Goal: Task Accomplishment & Management: Use online tool/utility

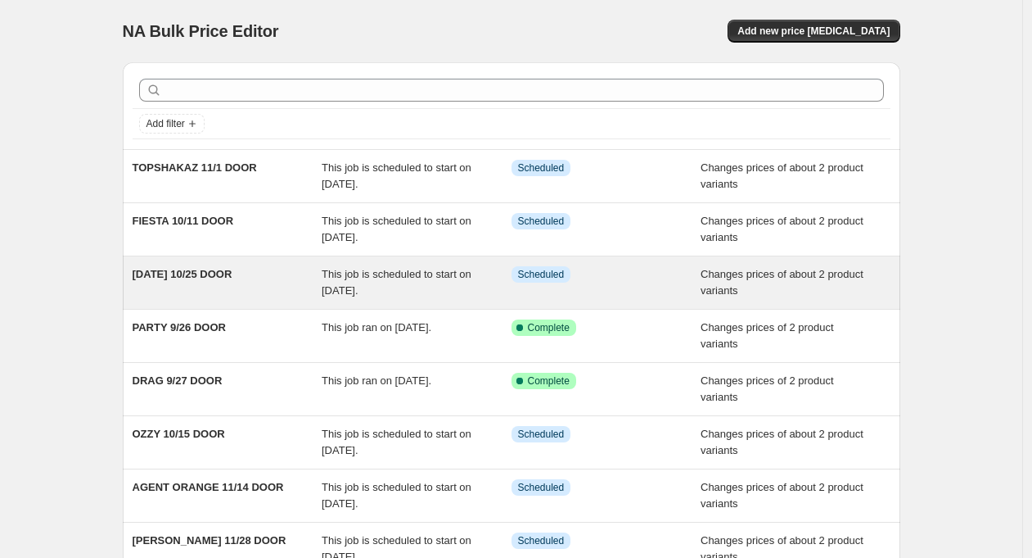
scroll to position [13, 0]
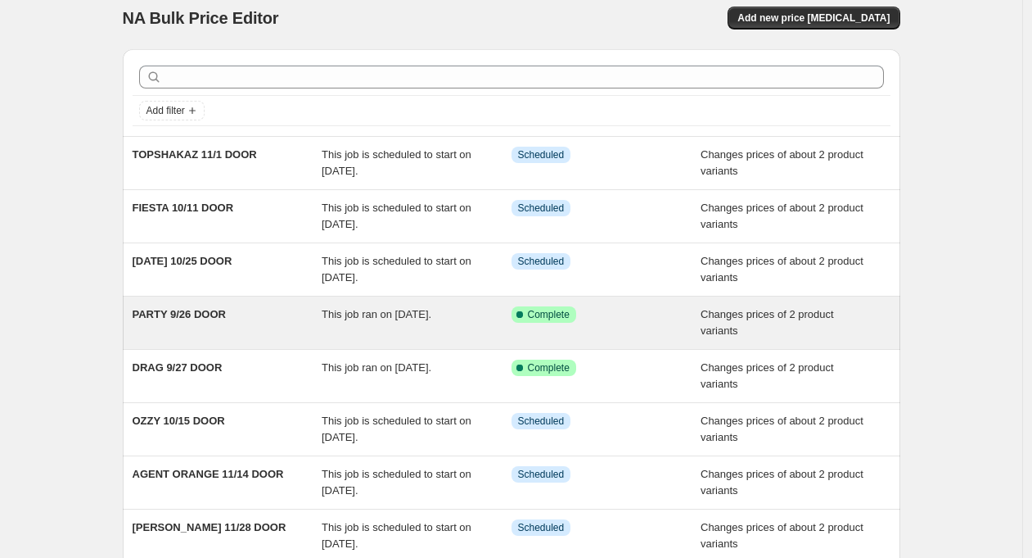
click at [175, 321] on div "PARTY 9/26 DOOR" at bounding box center [228, 322] width 190 height 33
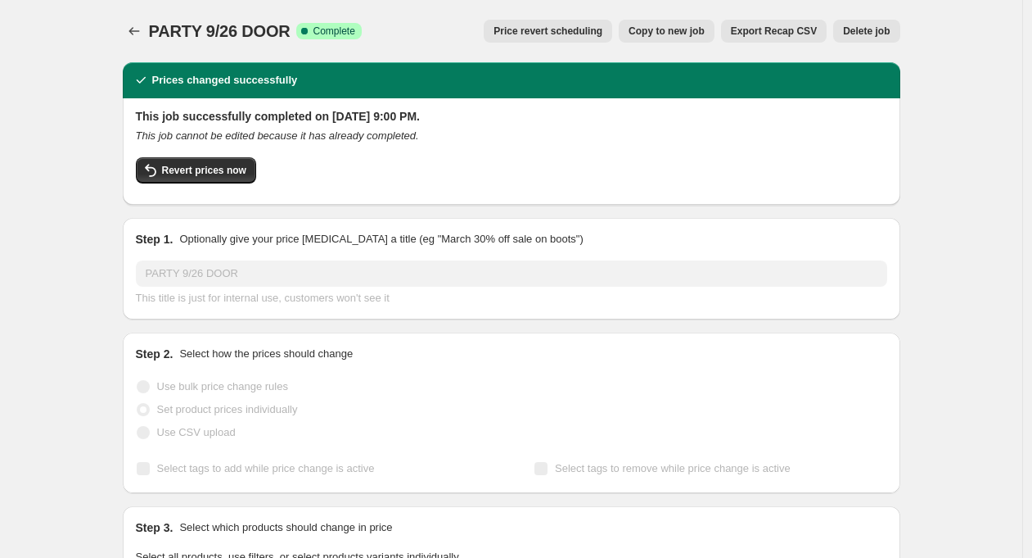
click at [870, 29] on span "Delete job" at bounding box center [866, 31] width 47 height 13
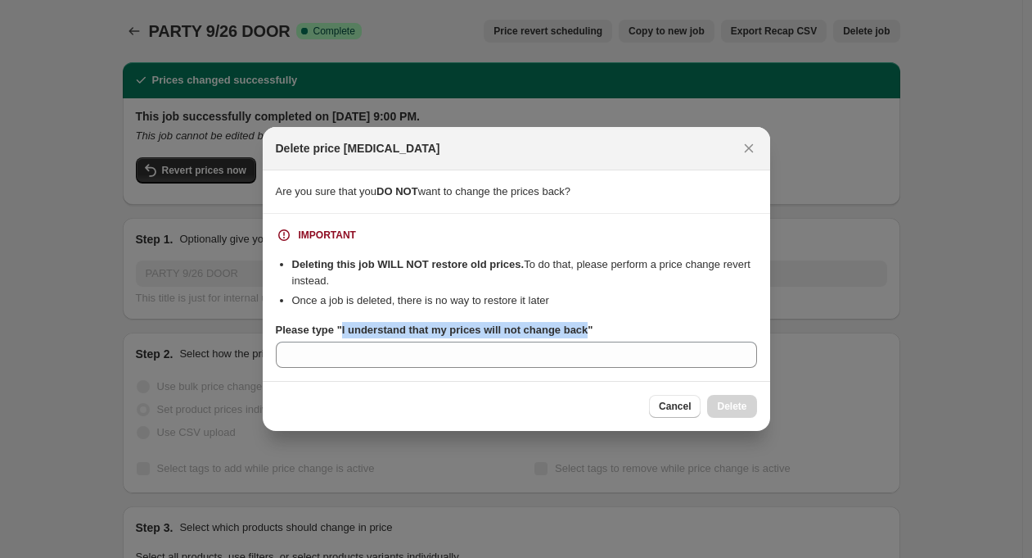
drag, startPoint x: 601, startPoint y: 328, endPoint x: 346, endPoint y: 333, distance: 255.5
click at [346, 333] on b "Please type "I understand that my prices will not change back"" at bounding box center [435, 329] width 318 height 12
click at [346, 341] on input "Please type "I understand that my prices will not change back"" at bounding box center [516, 354] width 481 height 26
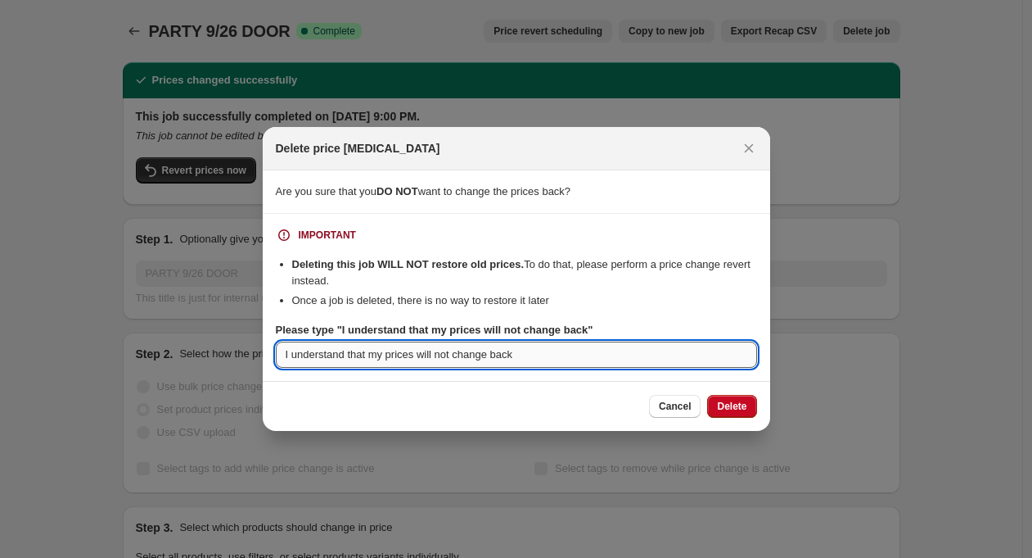
type input "I understand that my prices will not change back"
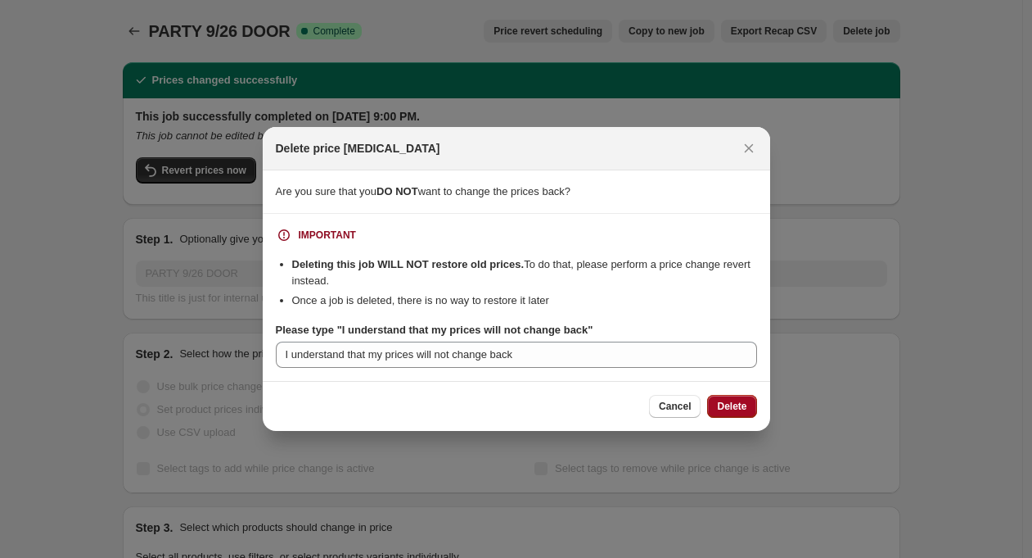
click at [730, 397] on button "Delete" at bounding box center [731, 406] width 49 height 23
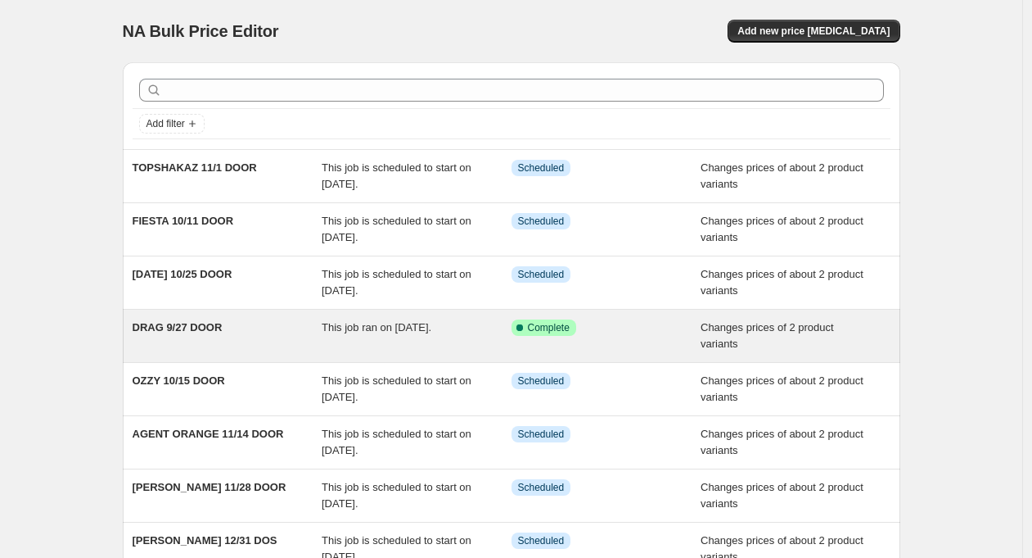
click at [205, 330] on span "DRAG 9/27 DOOR" at bounding box center [178, 327] width 90 height 12
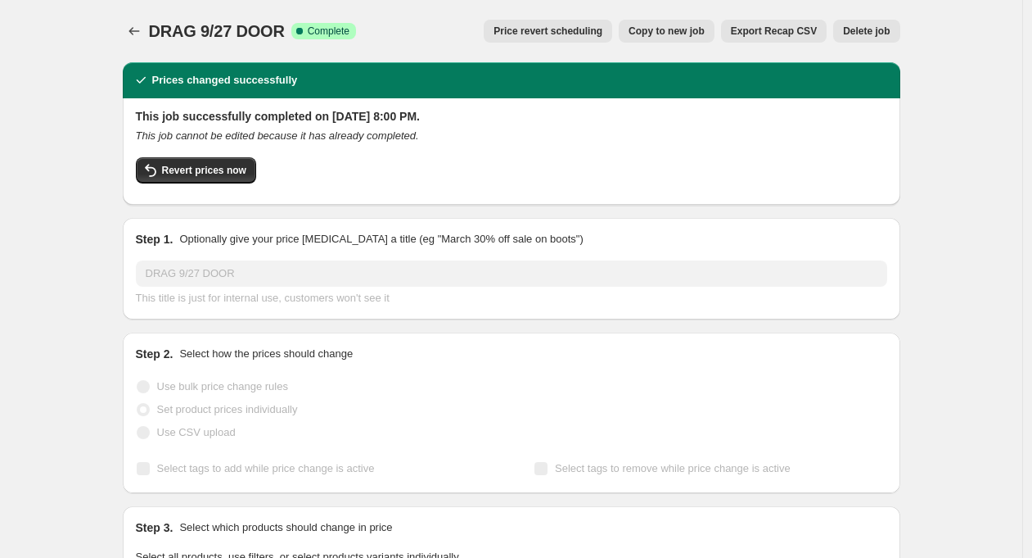
click at [879, 29] on span "Delete job" at bounding box center [866, 31] width 47 height 13
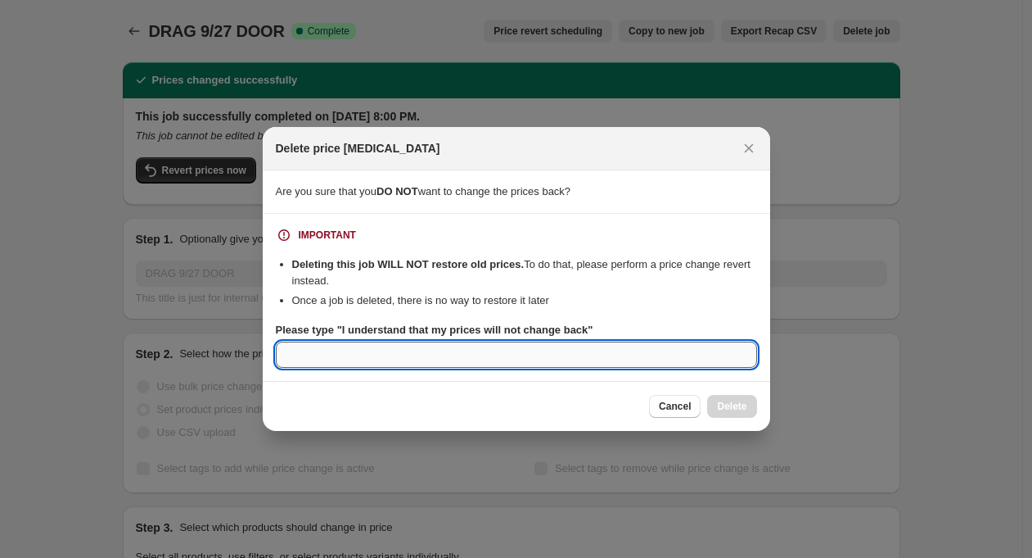
click at [454, 355] on input "Please type "I understand that my prices will not change back"" at bounding box center [516, 354] width 481 height 26
paste input "I understand that my prices will not change back"
type input "I understand that my prices will not change back"
click at [736, 401] on span "Delete" at bounding box center [731, 406] width 29 height 13
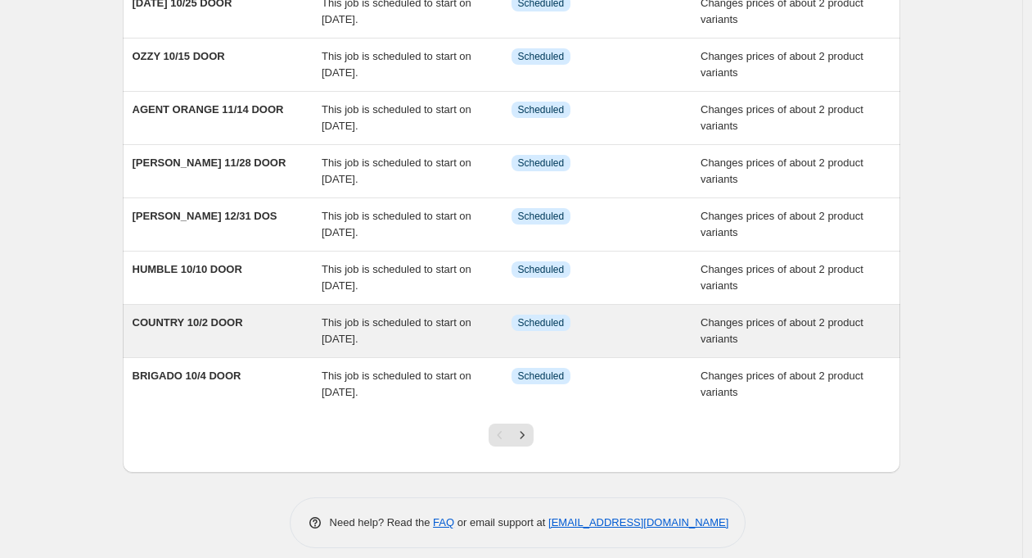
scroll to position [286, 0]
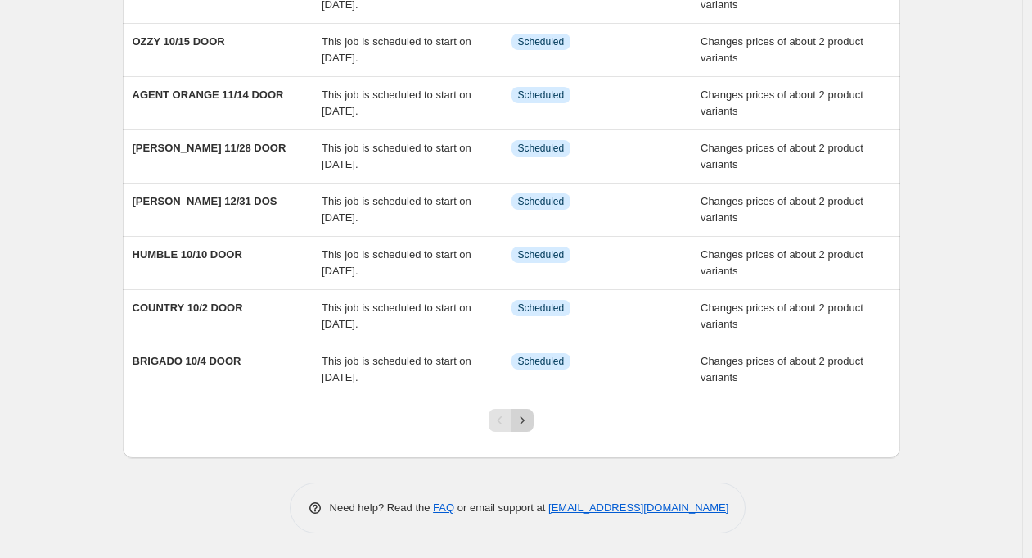
click at [528, 422] on icon "Next" at bounding box center [522, 420] width 16 height 16
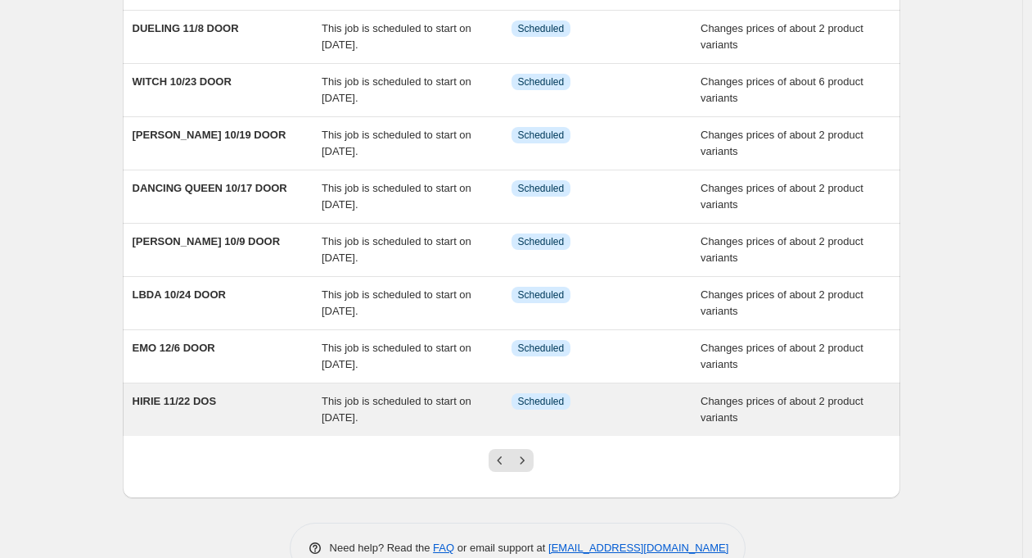
scroll to position [0, 0]
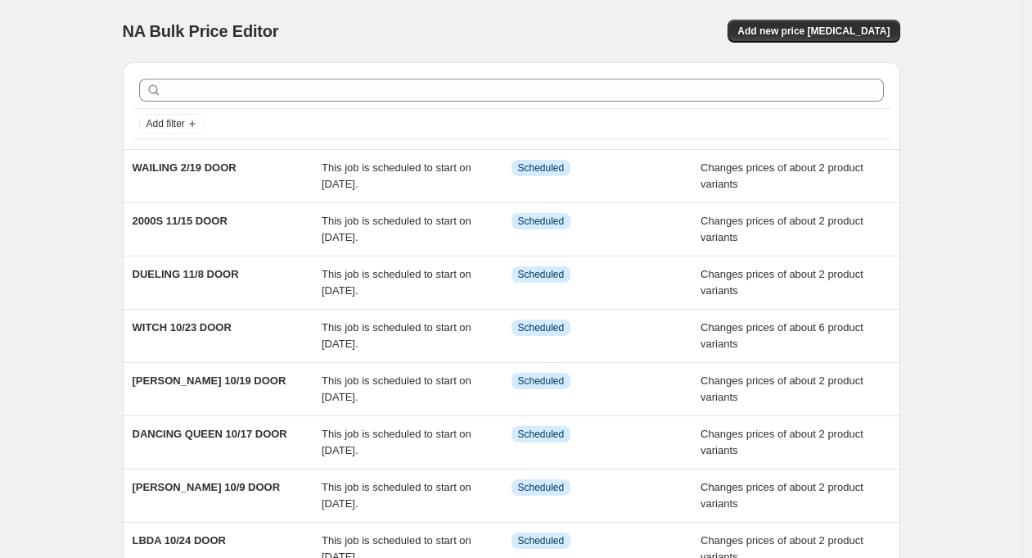
click at [859, 43] on div "NA Bulk Price Editor. This page is ready NA Bulk Price Editor Add new price cha…" at bounding box center [512, 31] width 778 height 62
click at [860, 28] on span "Add new price [MEDICAL_DATA]" at bounding box center [814, 31] width 152 height 13
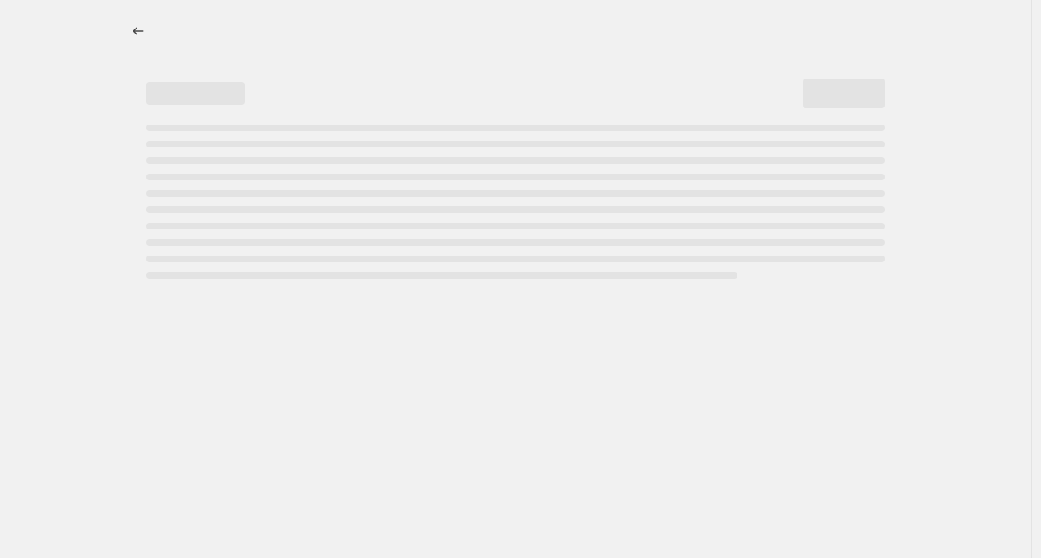
select select "percentage"
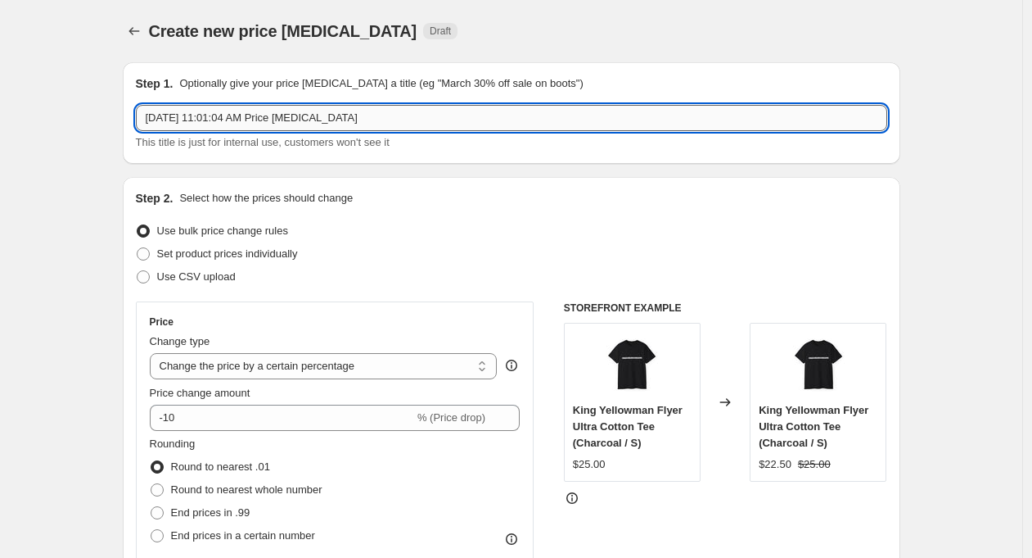
click at [264, 117] on input "Oct 1, 2025 at 11:01:04 AM Price change job" at bounding box center [512, 118] width 752 height 26
type input "C"
click at [139, 29] on icon "Price change jobs" at bounding box center [134, 31] width 16 height 16
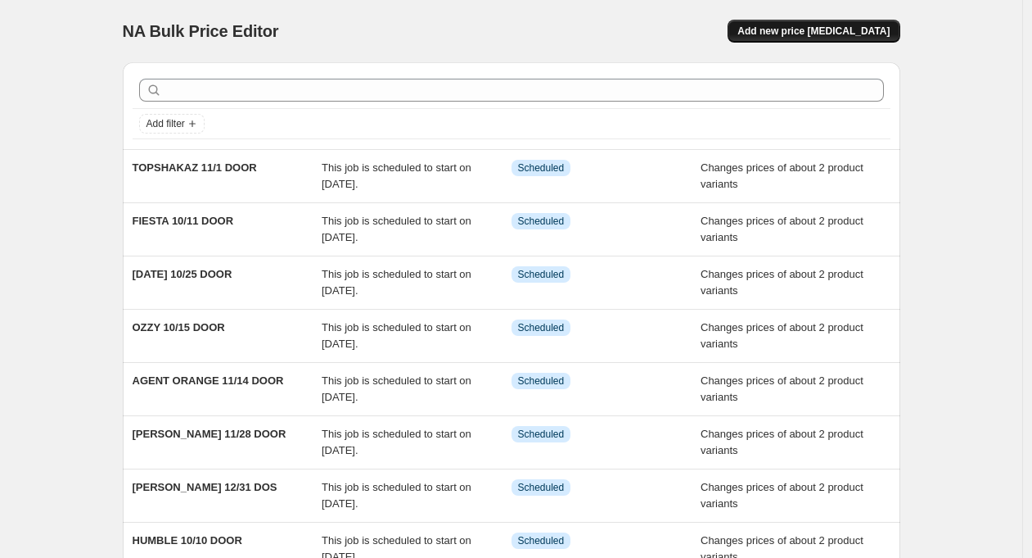
click at [851, 28] on span "Add new price [MEDICAL_DATA]" at bounding box center [814, 31] width 152 height 13
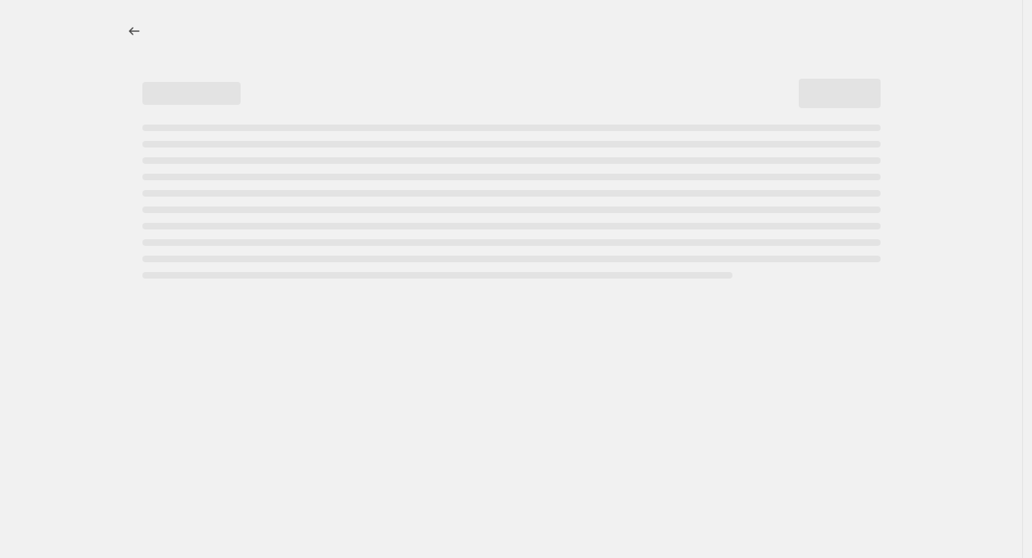
select select "percentage"
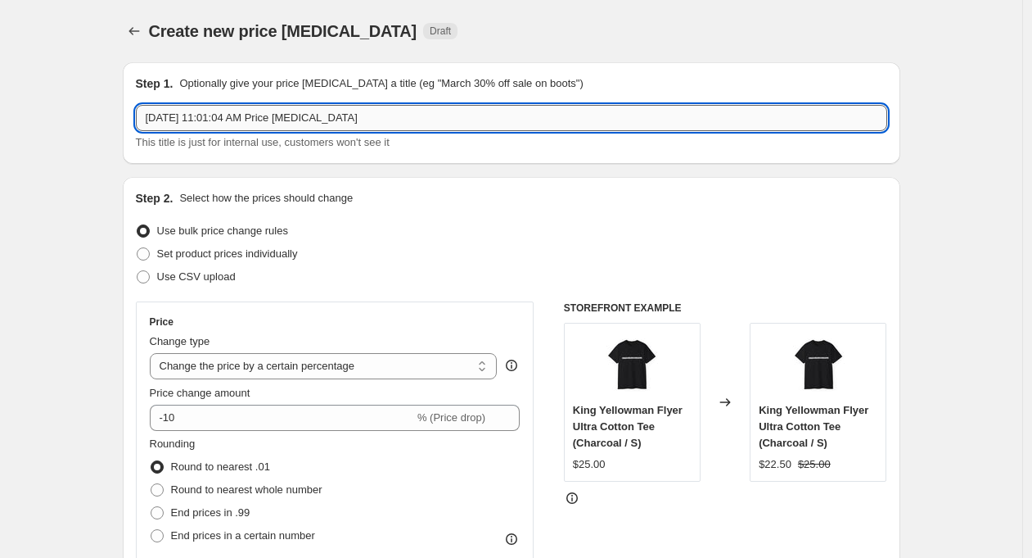
click at [193, 111] on input "Oct 1, 2025 at 11:01:04 AM Price change job" at bounding box center [512, 118] width 752 height 26
type input "Country 10/16 DOOR"
click at [255, 251] on span "Set product prices individually" at bounding box center [227, 253] width 141 height 12
click at [138, 248] on input "Set product prices individually" at bounding box center [137, 247] width 1 height 1
radio input "true"
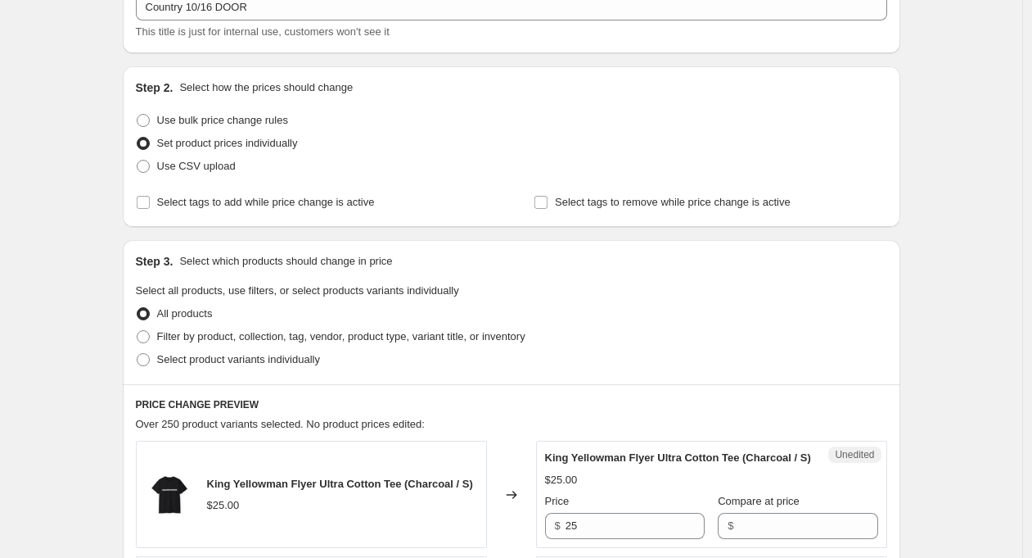
scroll to position [143, 0]
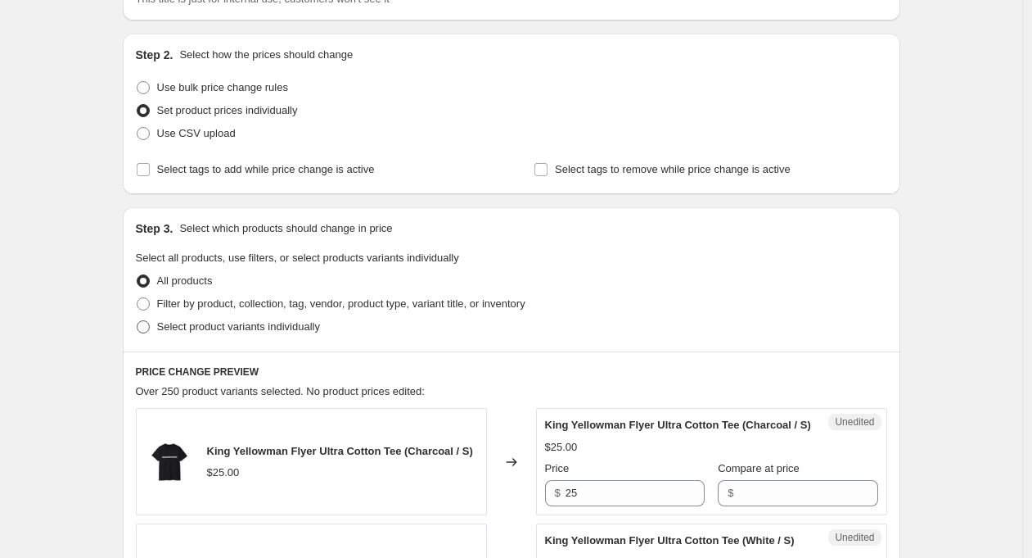
click at [299, 326] on span "Select product variants individually" at bounding box center [238, 326] width 163 height 12
click at [138, 321] on input "Select product variants individually" at bounding box center [137, 320] width 1 height 1
radio input "true"
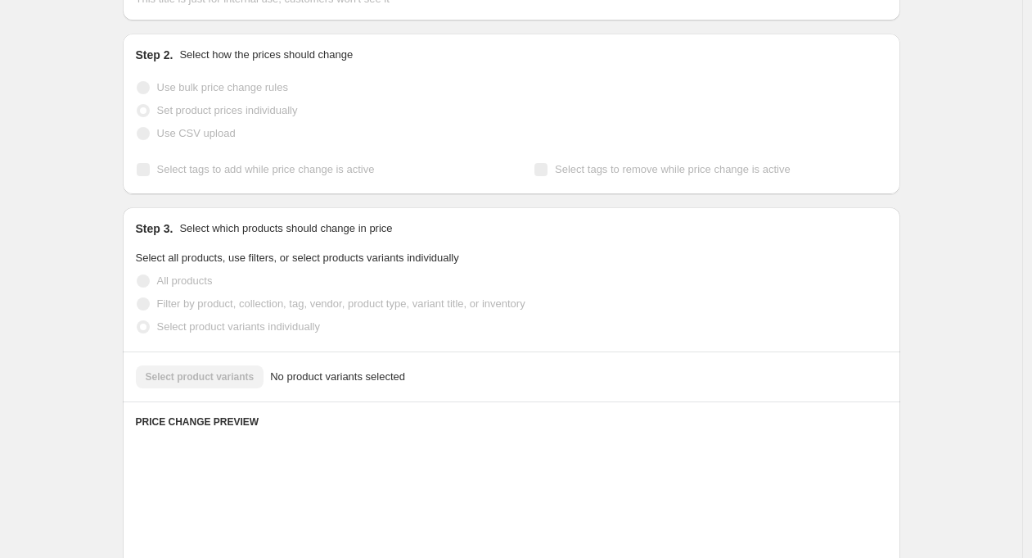
scroll to position [173, 0]
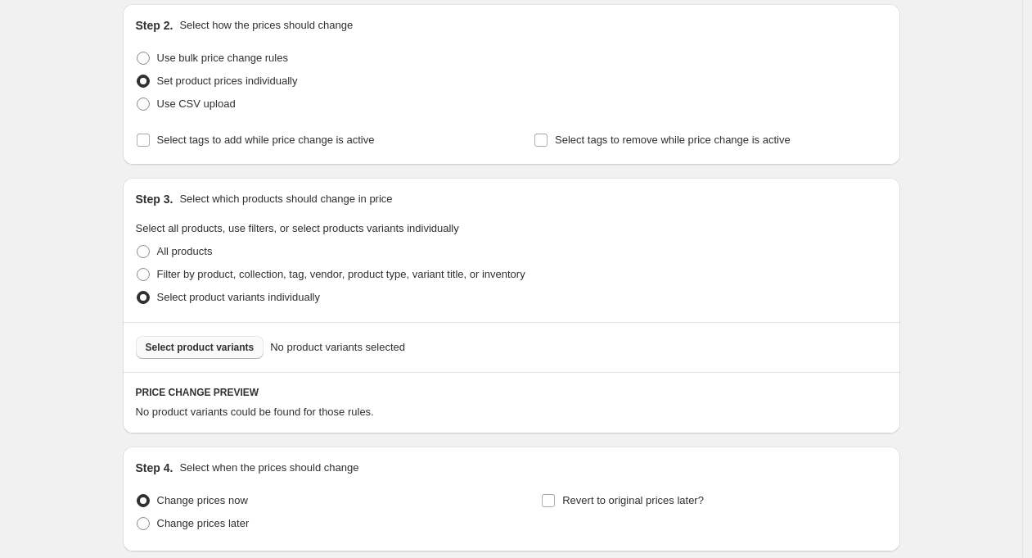
click at [211, 341] on button "Select product variants" at bounding box center [200, 347] width 129 height 23
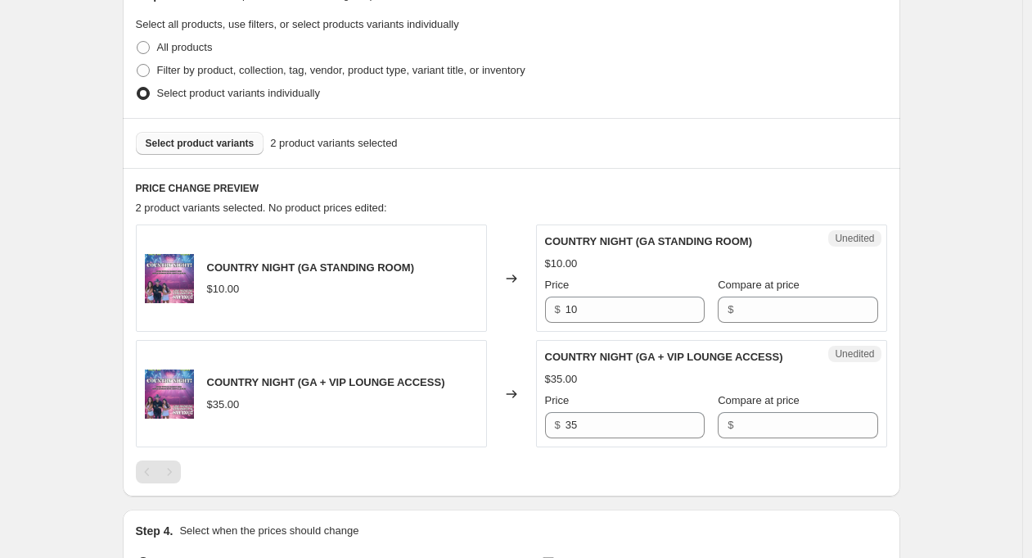
scroll to position [409, 0]
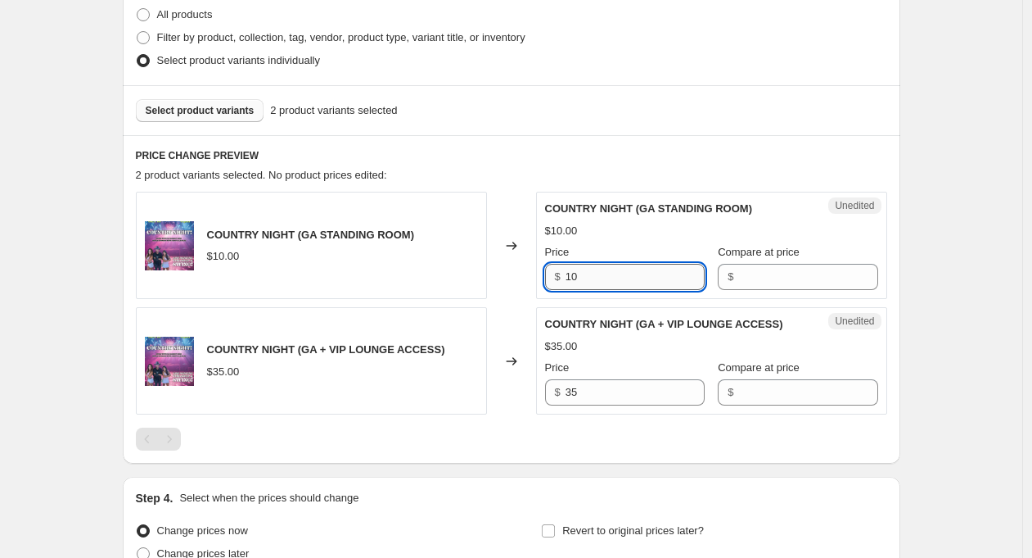
click at [612, 276] on input "10" at bounding box center [635, 277] width 139 height 26
type input "15"
click at [603, 391] on input "35" at bounding box center [635, 392] width 139 height 26
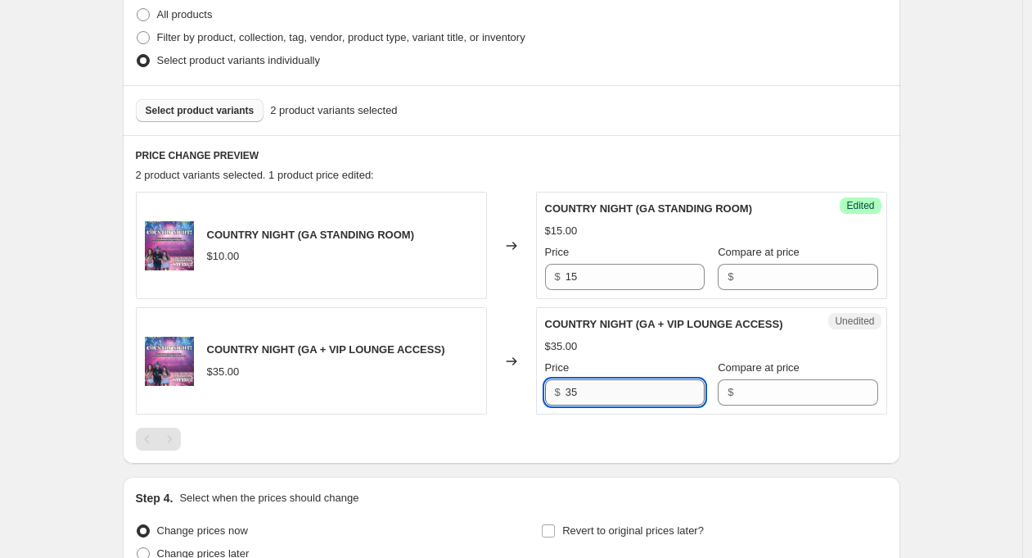
type input "3"
type input "40"
click at [937, 451] on div "Create new price change job. This page is ready Create new price change job Dra…" at bounding box center [511, 154] width 1023 height 1127
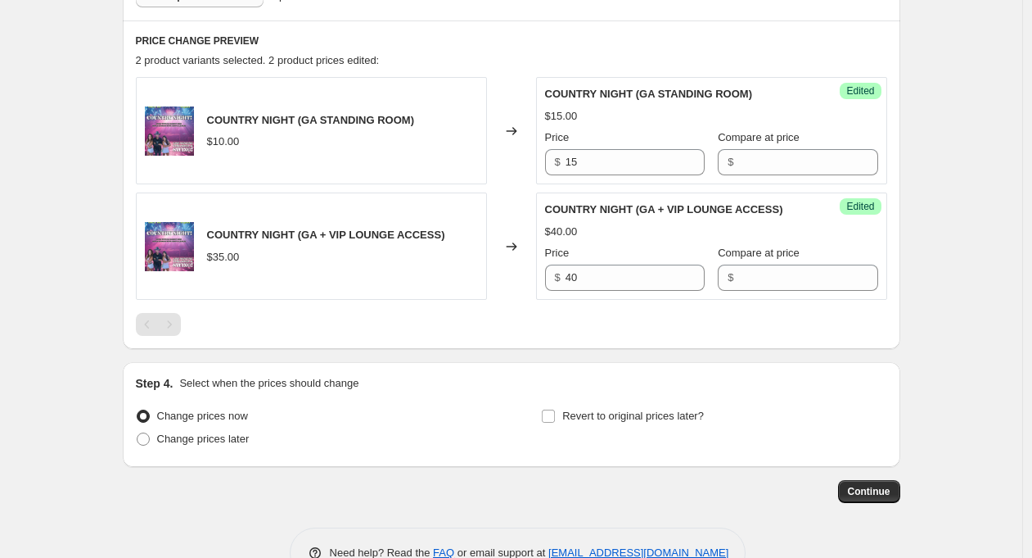
scroll to position [527, 0]
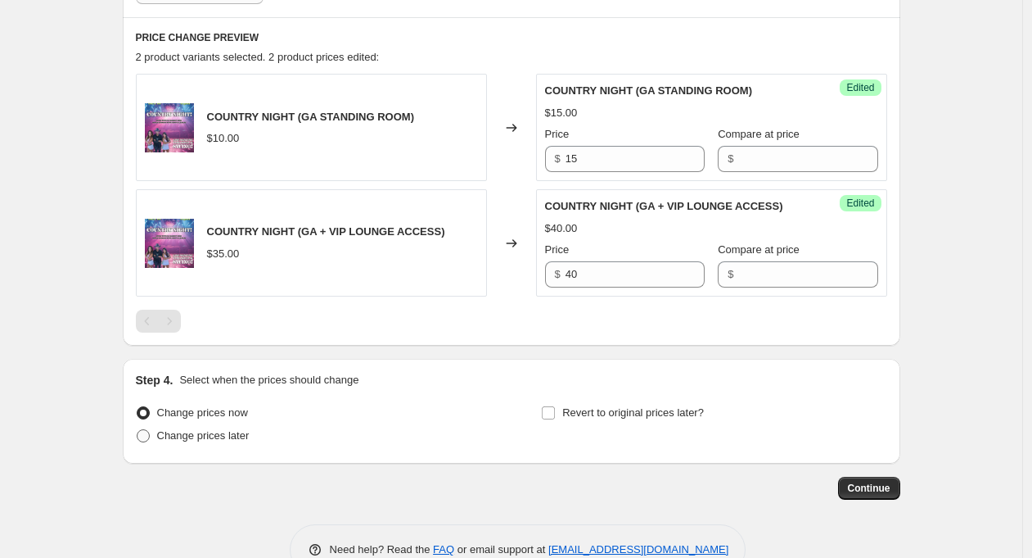
click at [187, 431] on span "Change prices later" at bounding box center [203, 435] width 93 height 12
click at [138, 430] on input "Change prices later" at bounding box center [137, 429] width 1 height 1
radio input "true"
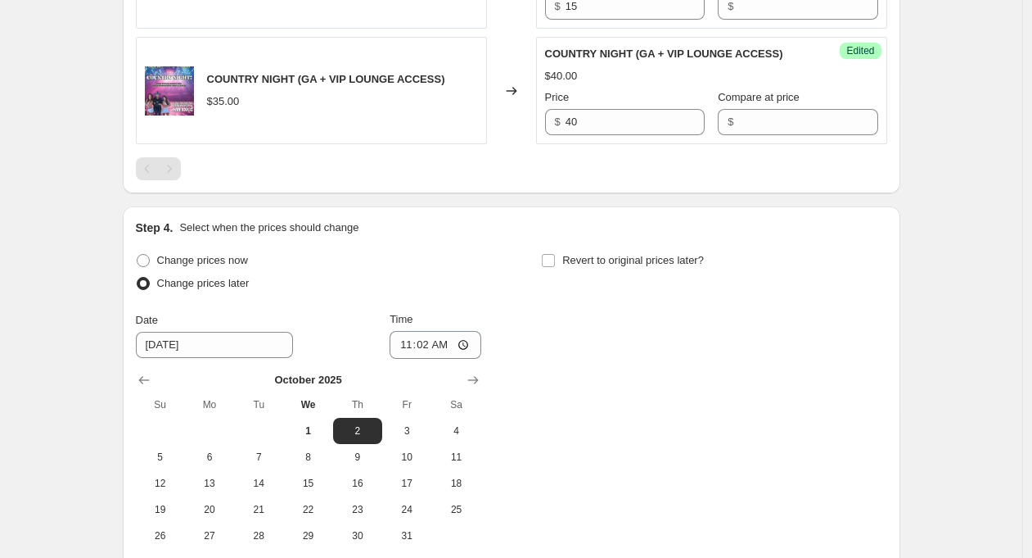
scroll to position [806, 0]
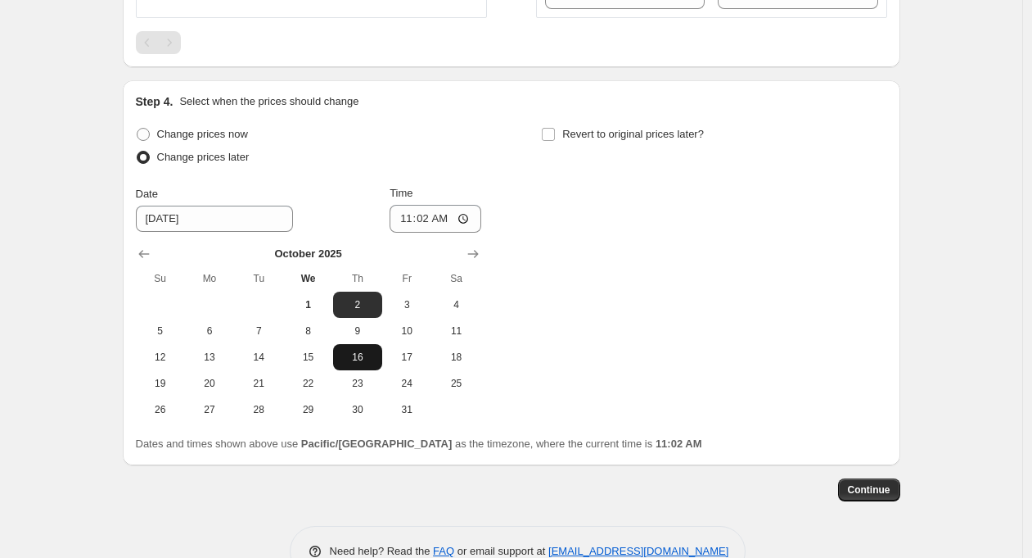
click at [368, 361] on span "16" at bounding box center [358, 356] width 36 height 13
type input "10/16/2025"
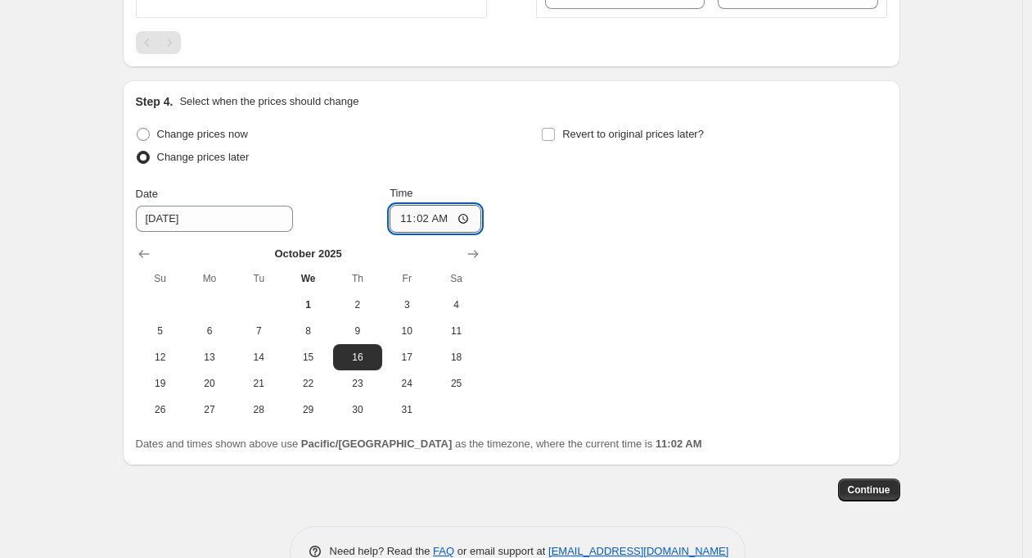
click at [429, 223] on input "11:02" at bounding box center [436, 219] width 92 height 28
click at [449, 219] on input "06:02" at bounding box center [436, 219] width 92 height 28
click at [469, 224] on input "06:00" at bounding box center [436, 219] width 92 height 28
type input "18:00"
click at [620, 243] on div "Change prices now Change prices later Date 10/16/2025 Time 18:00 October 2025 S…" at bounding box center [512, 273] width 752 height 300
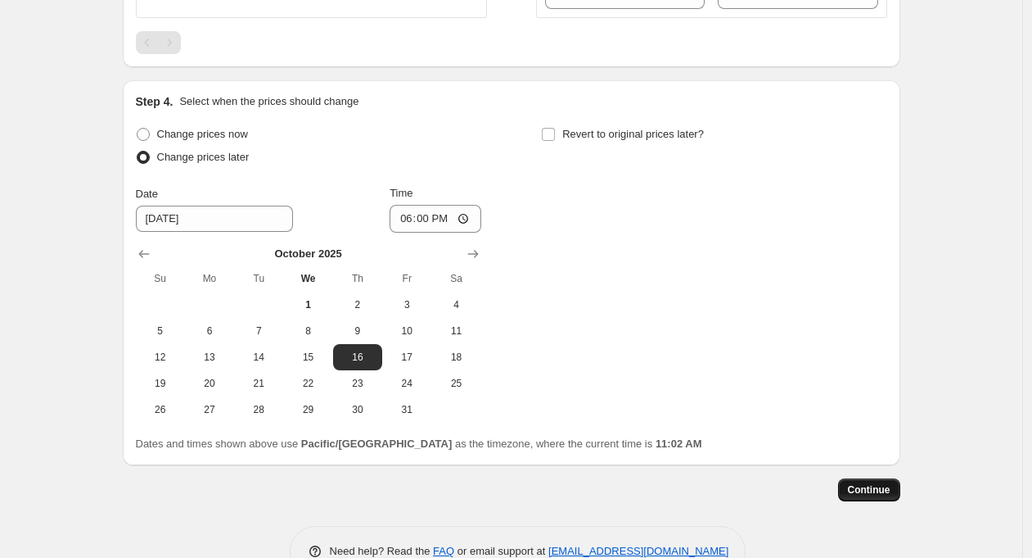
click at [879, 492] on span "Continue" at bounding box center [869, 489] width 43 height 13
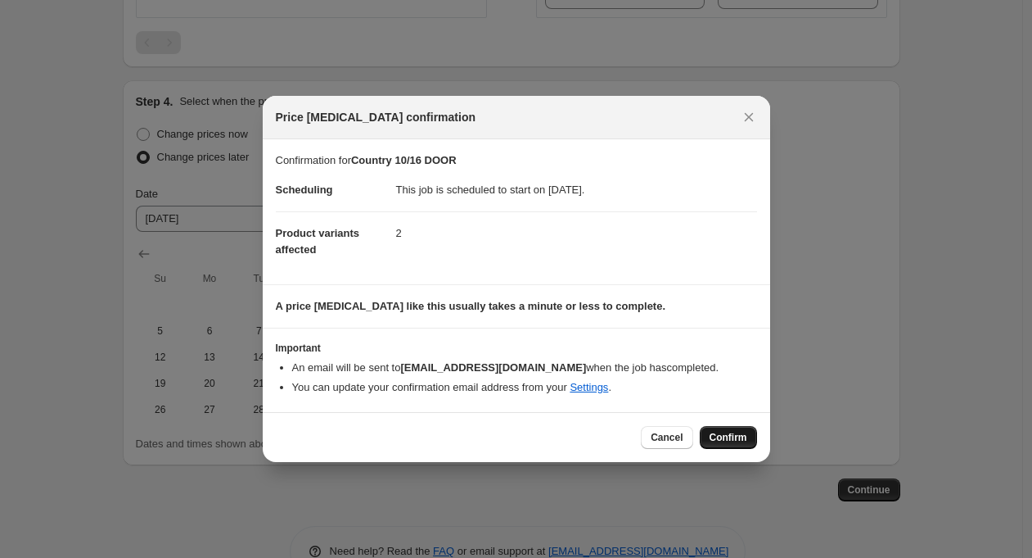
click at [733, 436] on span "Confirm" at bounding box center [729, 437] width 38 height 13
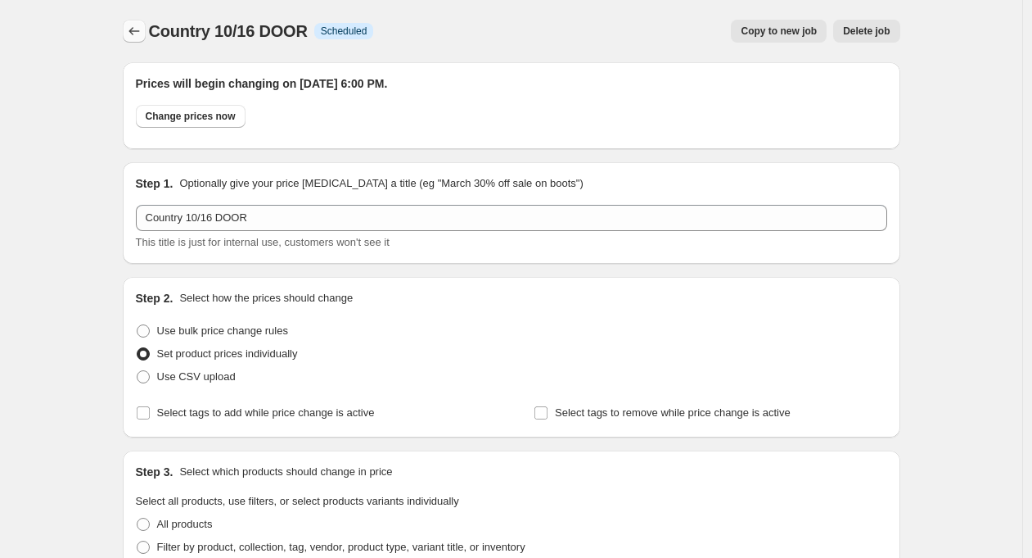
click at [135, 29] on icon "Price change jobs" at bounding box center [134, 31] width 16 height 16
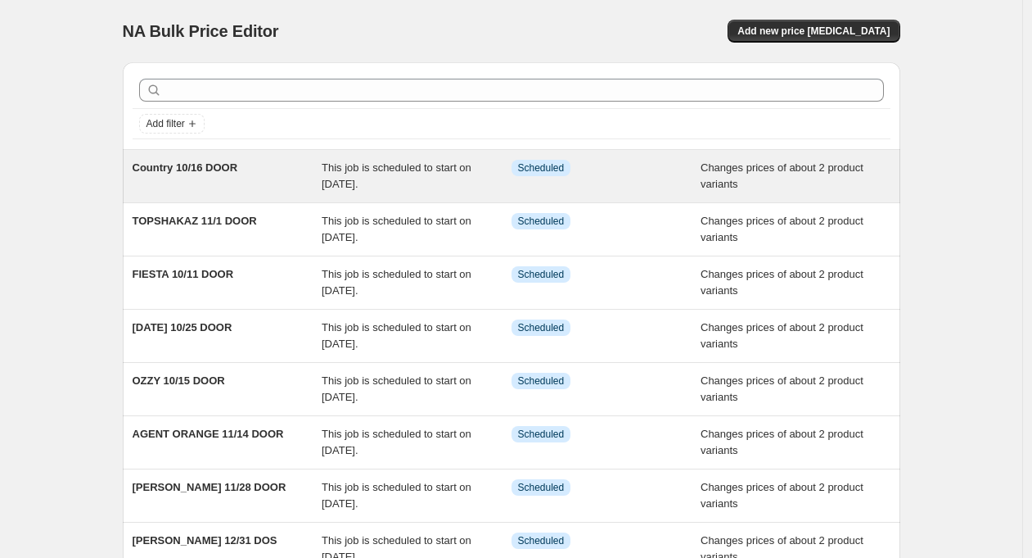
click at [212, 169] on span "Country 10/16 DOOR" at bounding box center [186, 167] width 106 height 12
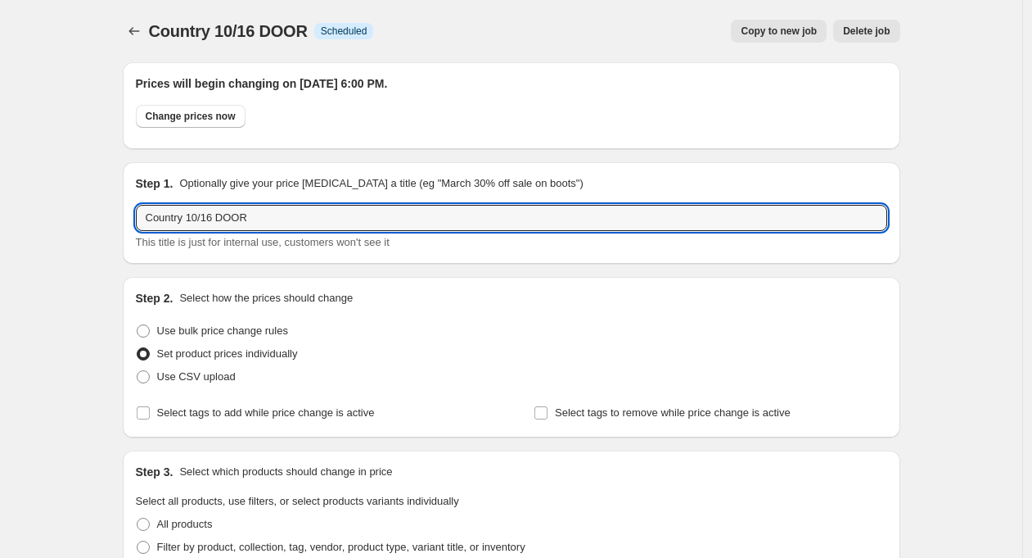
drag, startPoint x: 190, startPoint y: 219, endPoint x: 124, endPoint y: 218, distance: 65.5
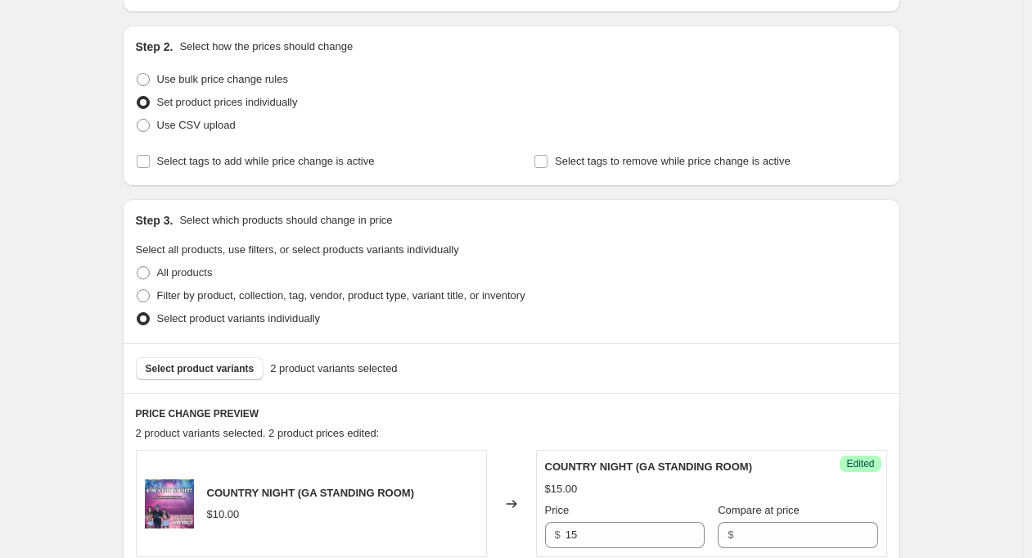
scroll to position [921, 0]
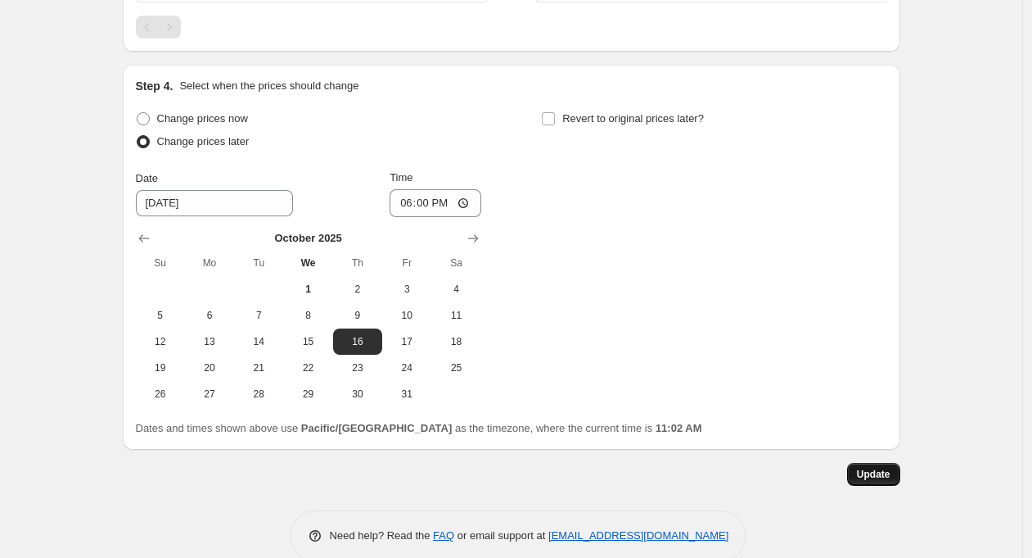
type input "COUNTRY 10/16 DOOR"
click at [869, 472] on span "Update" at bounding box center [874, 473] width 34 height 13
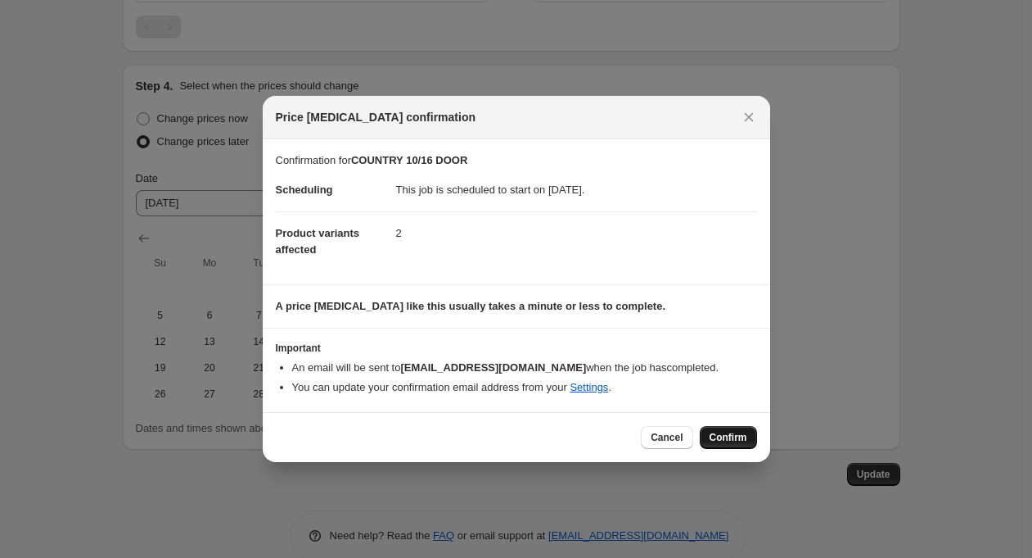
click at [727, 438] on span "Confirm" at bounding box center [729, 437] width 38 height 13
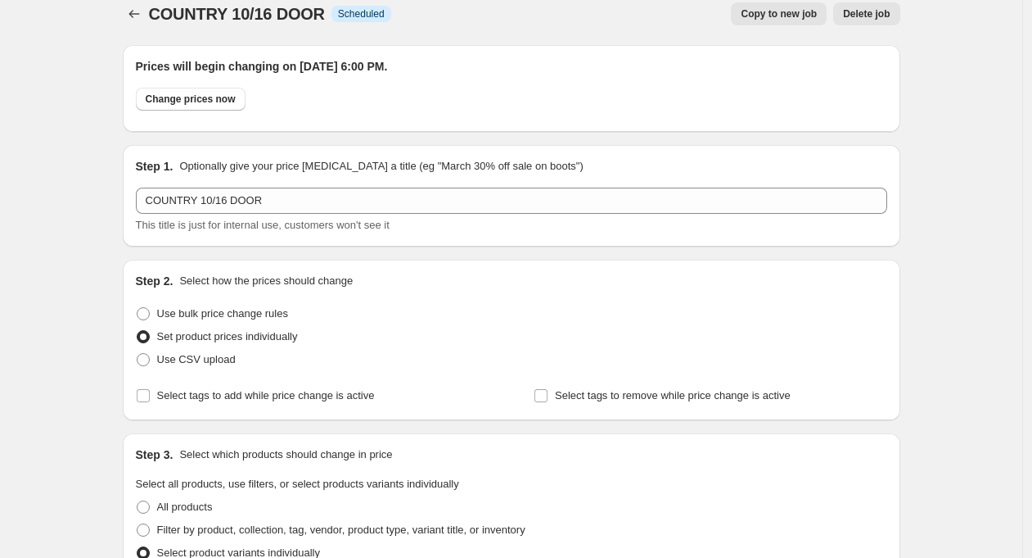
scroll to position [0, 0]
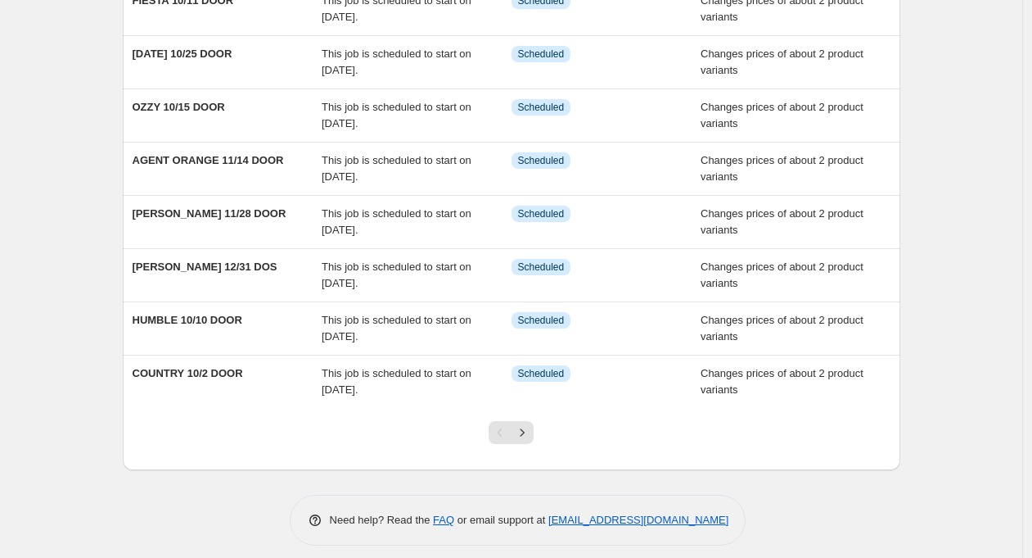
scroll to position [286, 0]
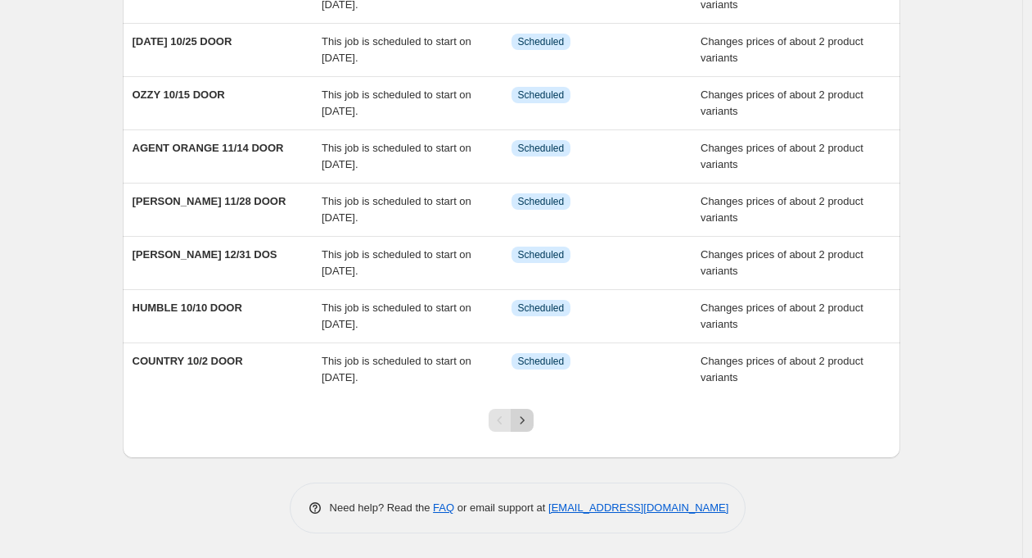
click at [534, 416] on button "Next" at bounding box center [522, 420] width 23 height 23
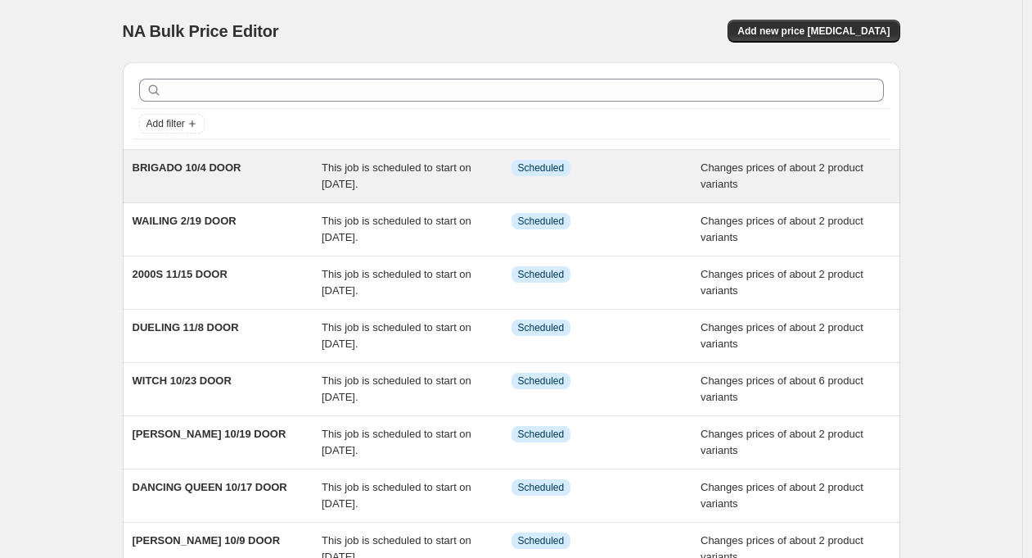
click at [208, 168] on span "BRIGADO 10/4 DOOR" at bounding box center [187, 167] width 109 height 12
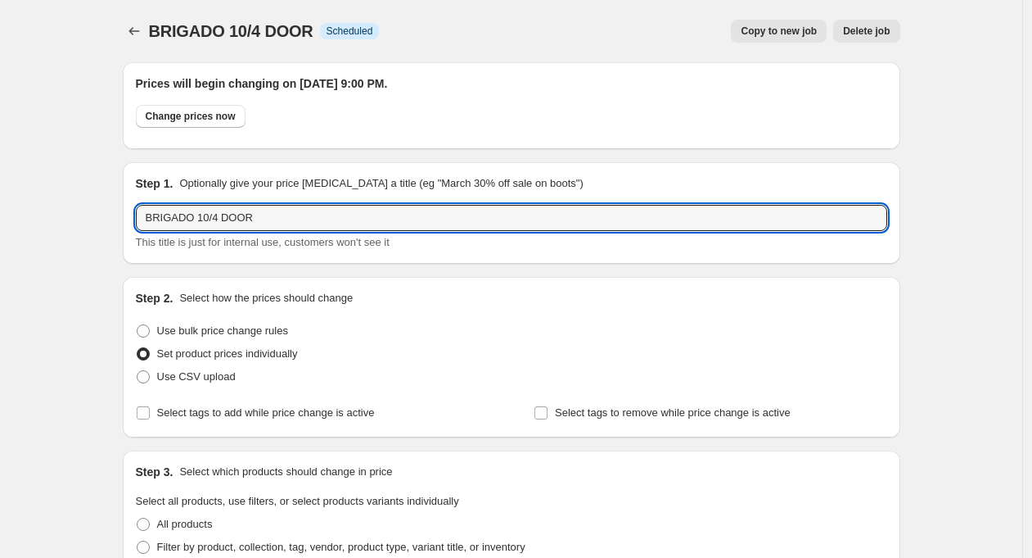
drag, startPoint x: 196, startPoint y: 220, endPoint x: 110, endPoint y: 219, distance: 86.0
type input "BORAK 10/4 DOOR"
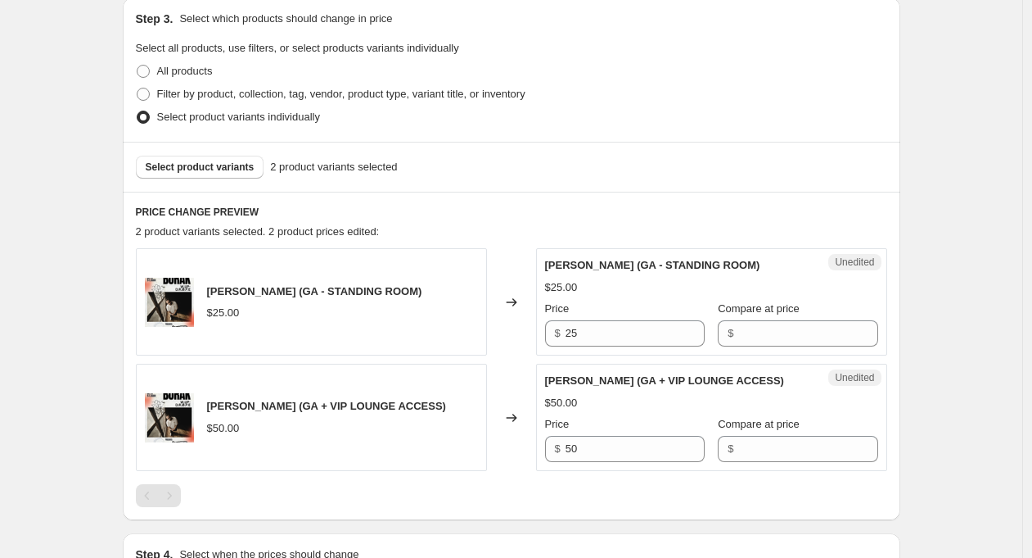
scroll to position [456, 0]
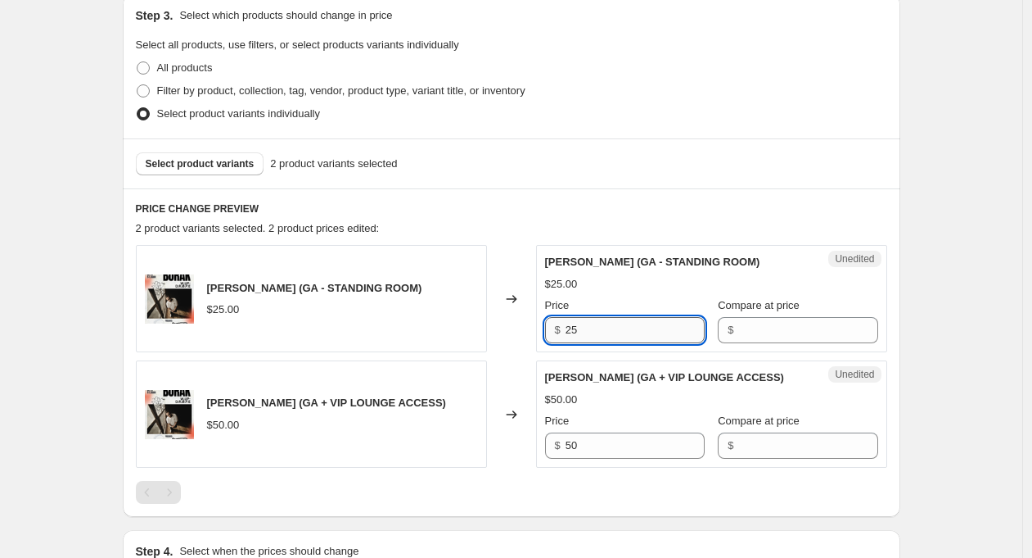
click at [588, 334] on input "25" at bounding box center [635, 330] width 139 height 26
type input "2"
type input "30"
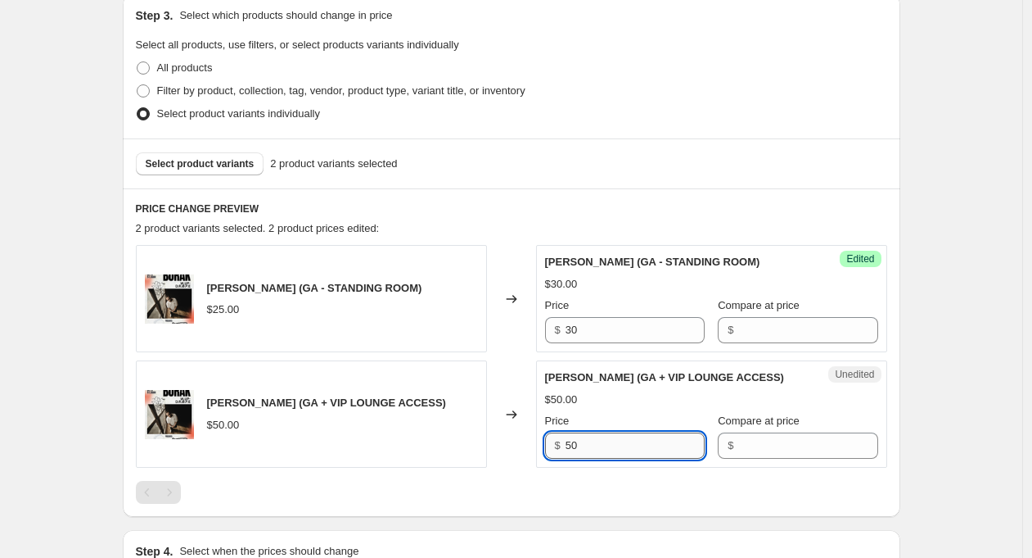
click at [593, 445] on input "50" at bounding box center [635, 445] width 139 height 26
type input "55"
click at [964, 452] on div "BRIGADO 10/4 DOOR. This page is ready BRIGADO 10/4 DOOR Info Scheduled Copy to …" at bounding box center [511, 297] width 1023 height 1506
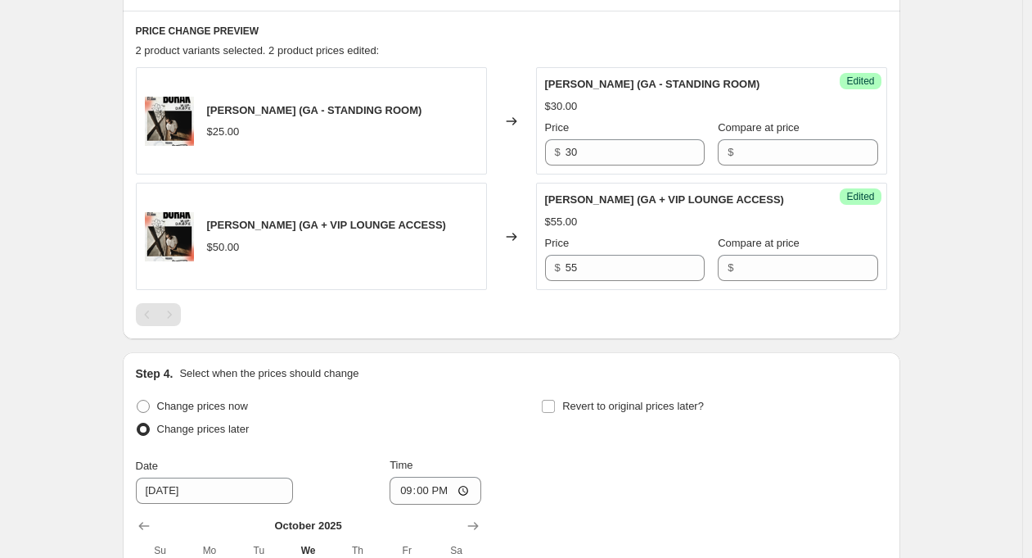
scroll to position [951, 0]
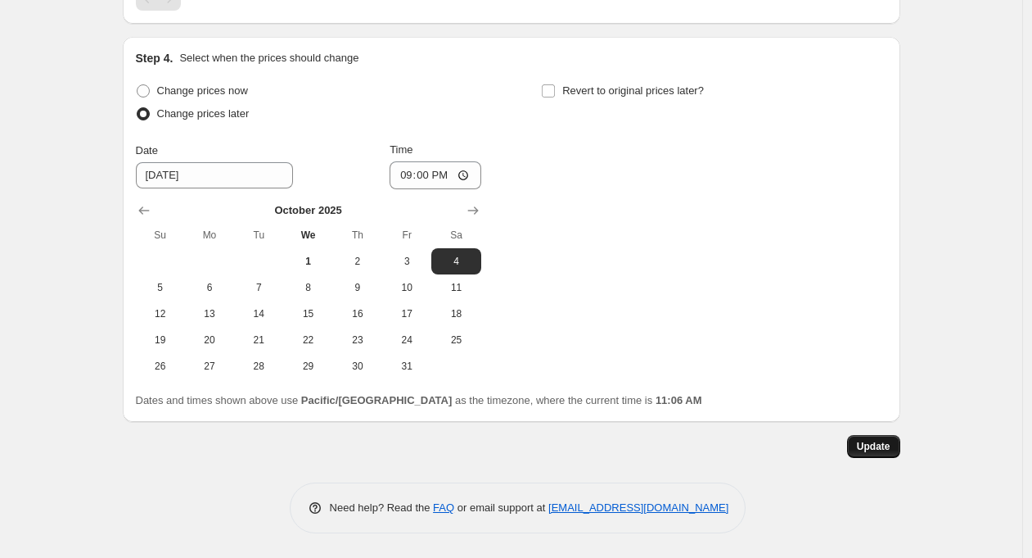
click at [872, 445] on span "Update" at bounding box center [874, 446] width 34 height 13
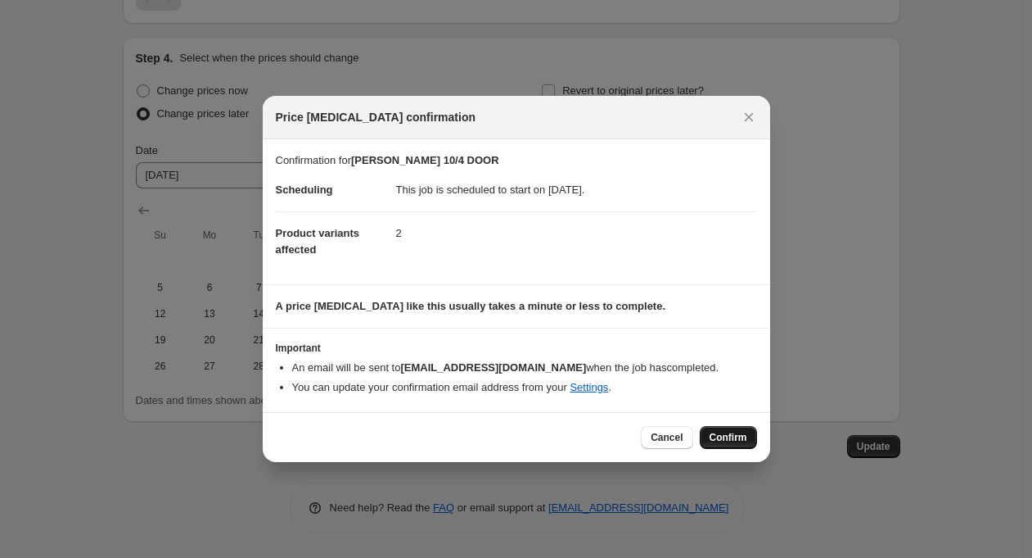
click at [729, 431] on button "Confirm" at bounding box center [728, 437] width 57 height 23
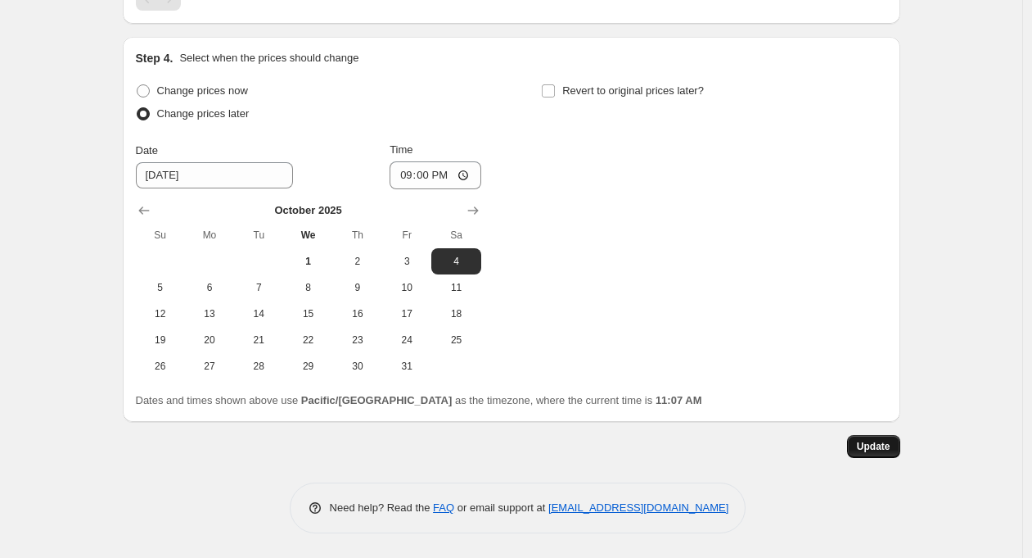
click at [880, 450] on span "Update" at bounding box center [874, 446] width 34 height 13
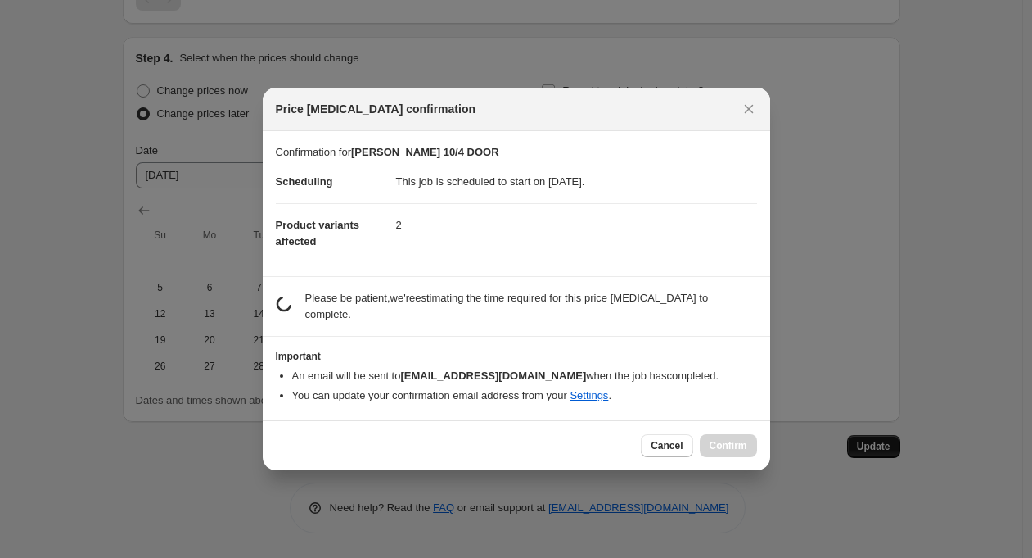
scroll to position [0, 0]
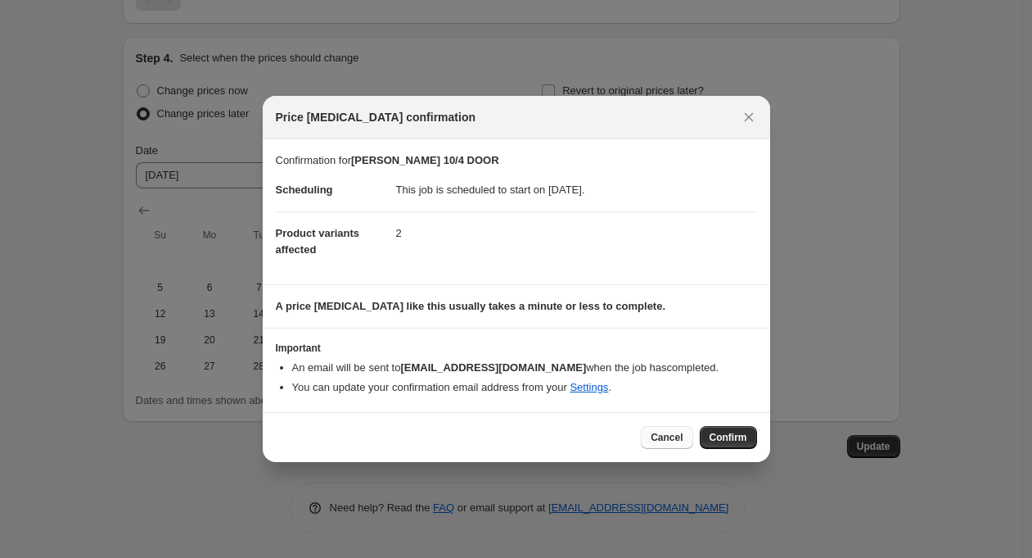
click at [683, 437] on button "Cancel" at bounding box center [667, 437] width 52 height 23
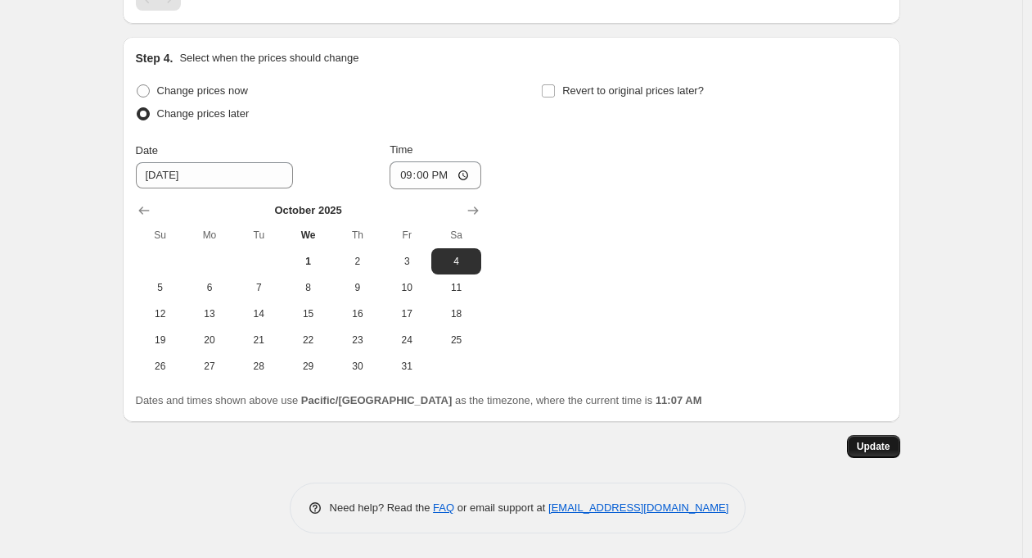
click at [877, 453] on button "Update" at bounding box center [873, 446] width 53 height 23
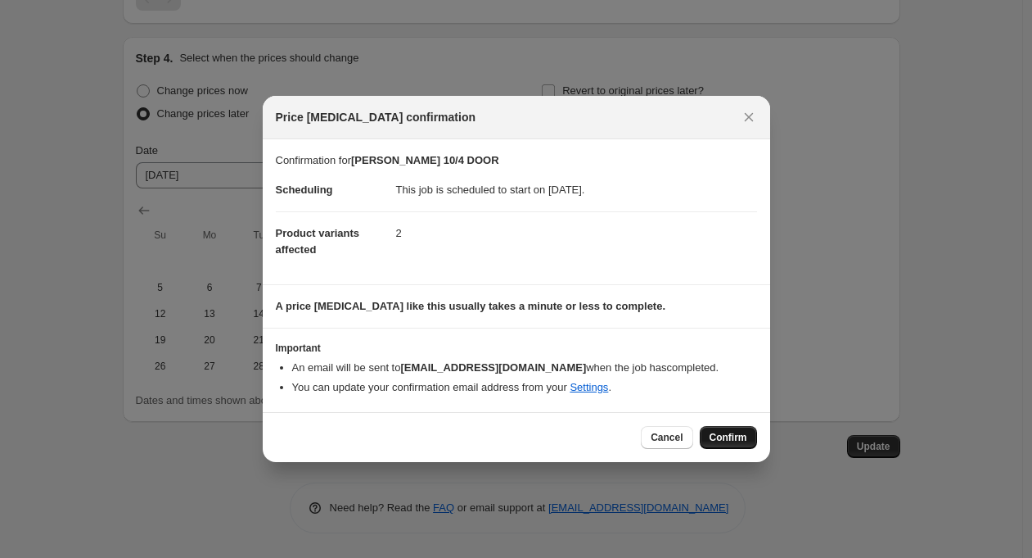
click at [728, 428] on button "Confirm" at bounding box center [728, 437] width 57 height 23
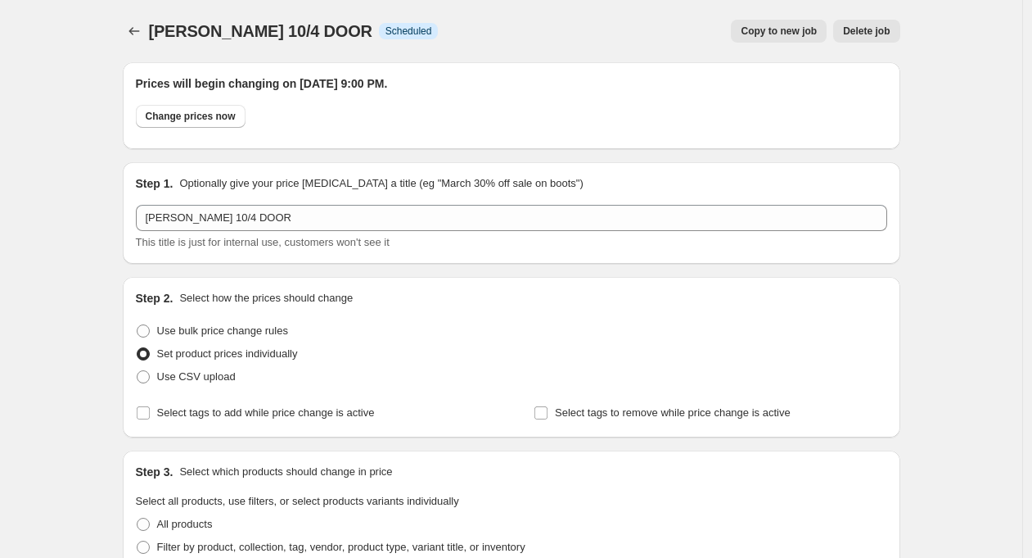
scroll to position [951, 0]
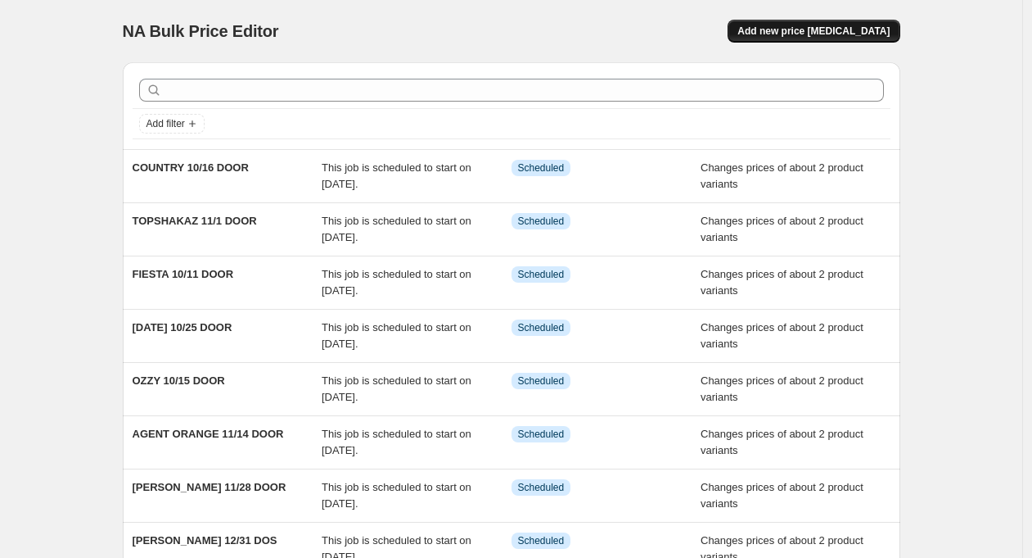
click at [811, 28] on span "Add new price [MEDICAL_DATA]" at bounding box center [814, 31] width 152 height 13
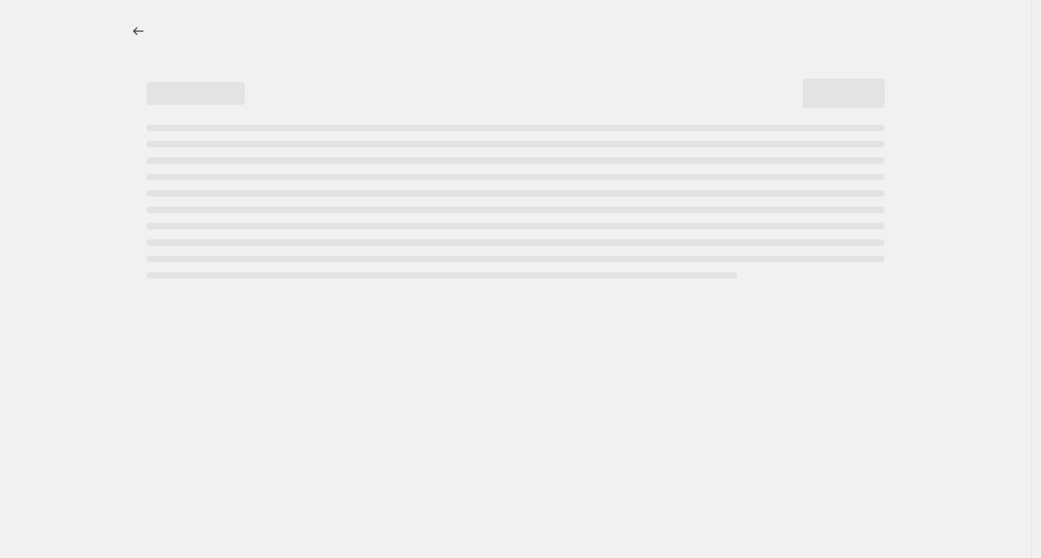
select select "percentage"
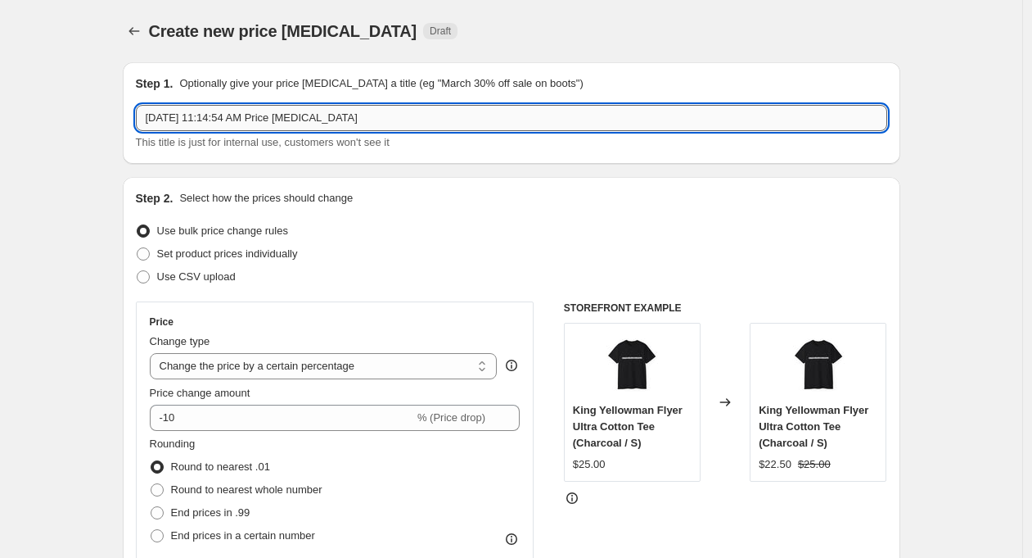
click at [198, 114] on input "[DATE] 11:14:54 AM Price [MEDICAL_DATA]" at bounding box center [512, 118] width 752 height 26
type input "COUNTRY 11/6 DOOR"
click at [233, 254] on span "Set product prices individually" at bounding box center [227, 253] width 141 height 12
click at [138, 248] on input "Set product prices individually" at bounding box center [137, 247] width 1 height 1
radio input "true"
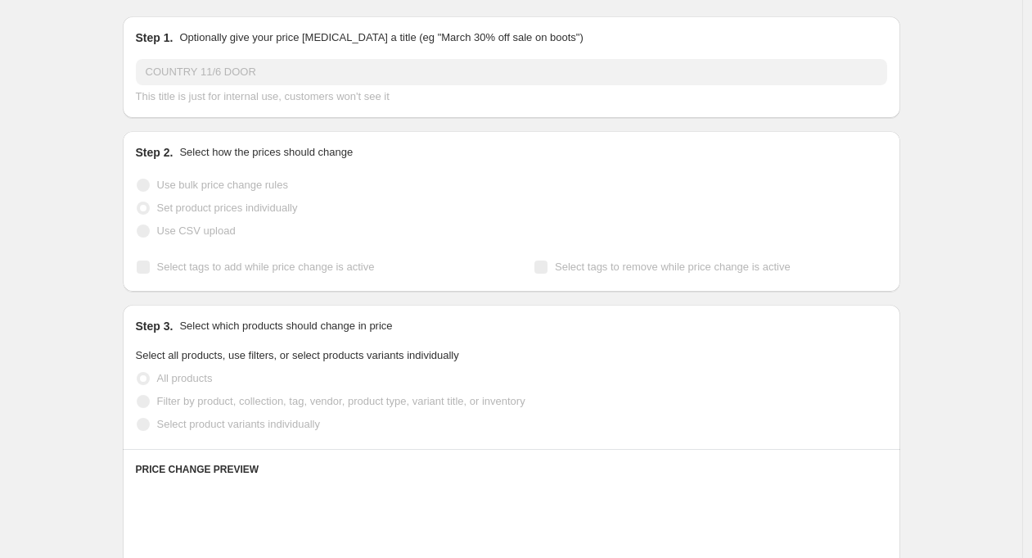
scroll to position [162, 0]
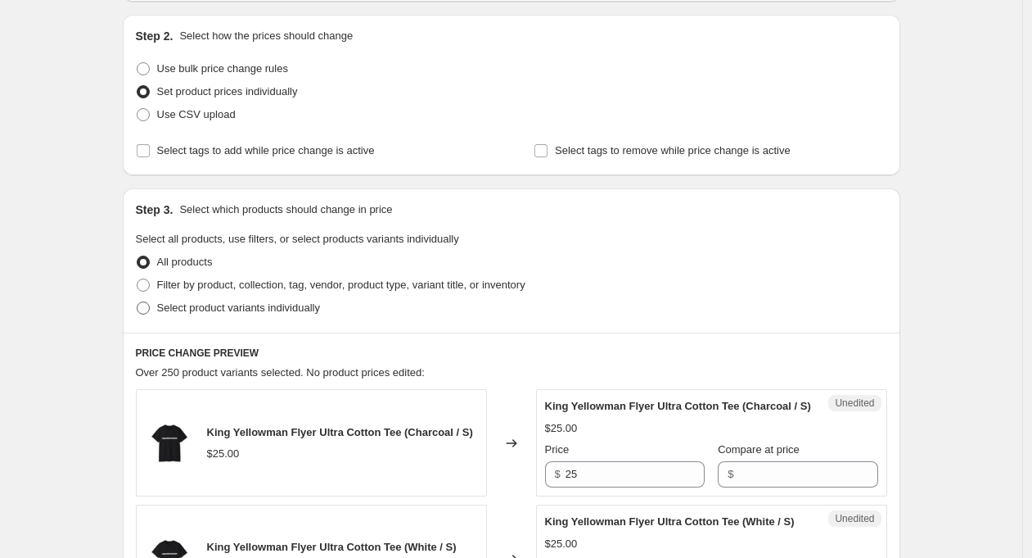
click at [269, 305] on span "Select product variants individually" at bounding box center [238, 307] width 163 height 12
click at [138, 302] on input "Select product variants individually" at bounding box center [137, 301] width 1 height 1
radio input "true"
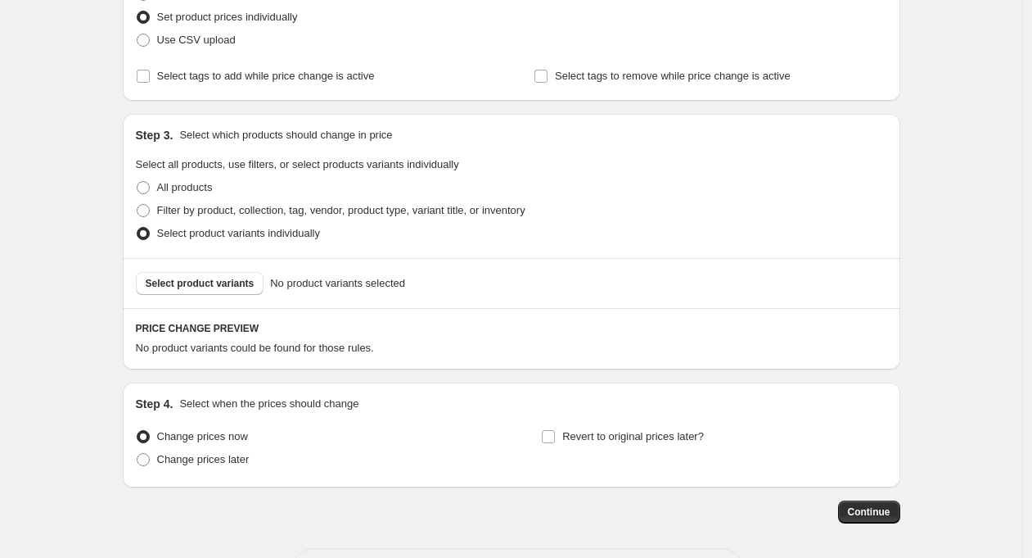
scroll to position [271, 0]
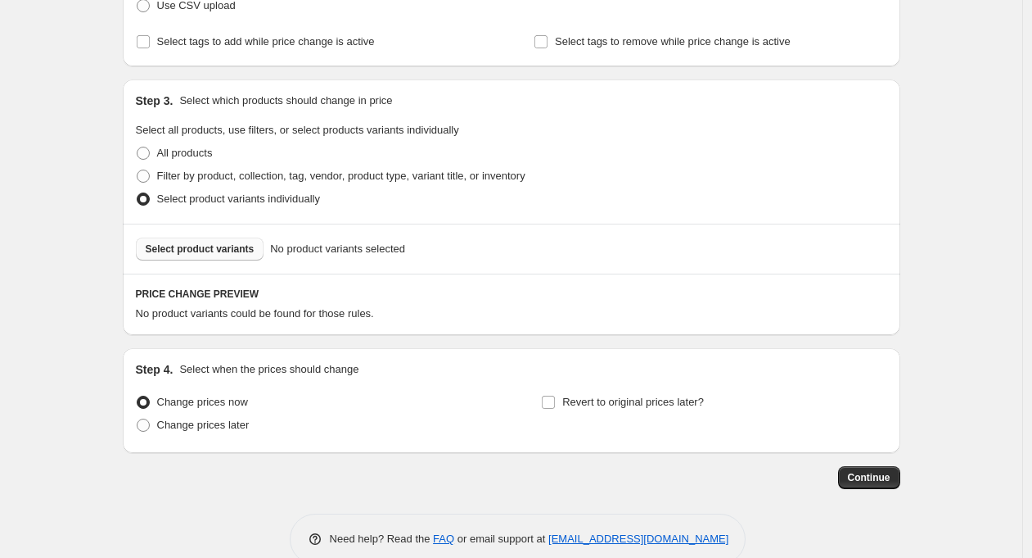
click at [221, 251] on span "Select product variants" at bounding box center [200, 248] width 109 height 13
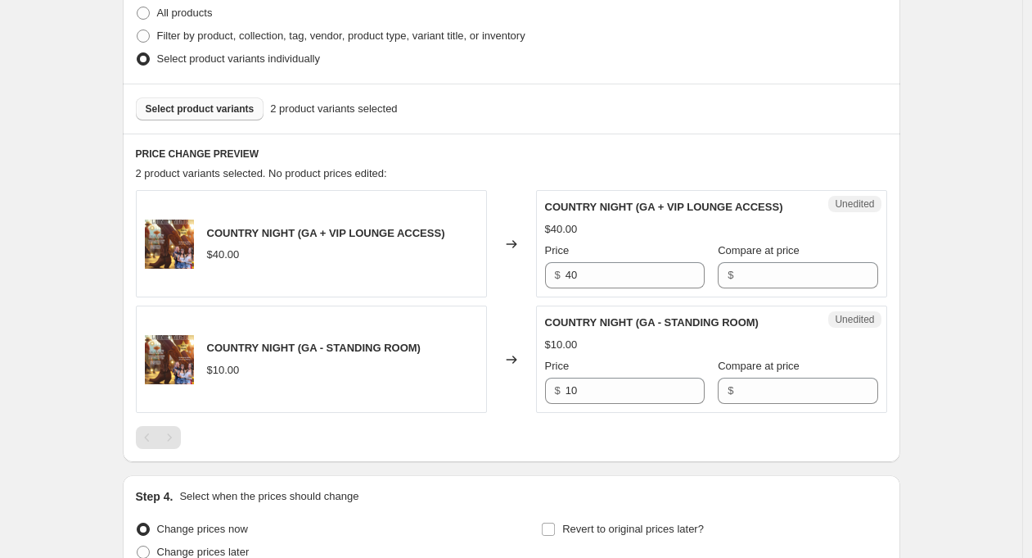
scroll to position [448, 0]
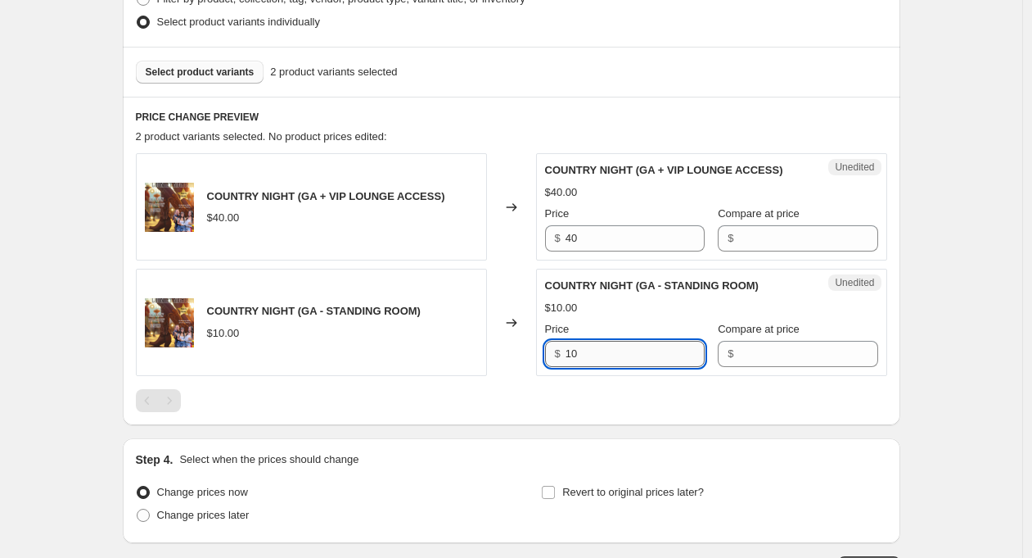
click at [589, 349] on input "10" at bounding box center [635, 354] width 139 height 26
type input "15"
click at [594, 242] on input "40" at bounding box center [635, 238] width 139 height 26
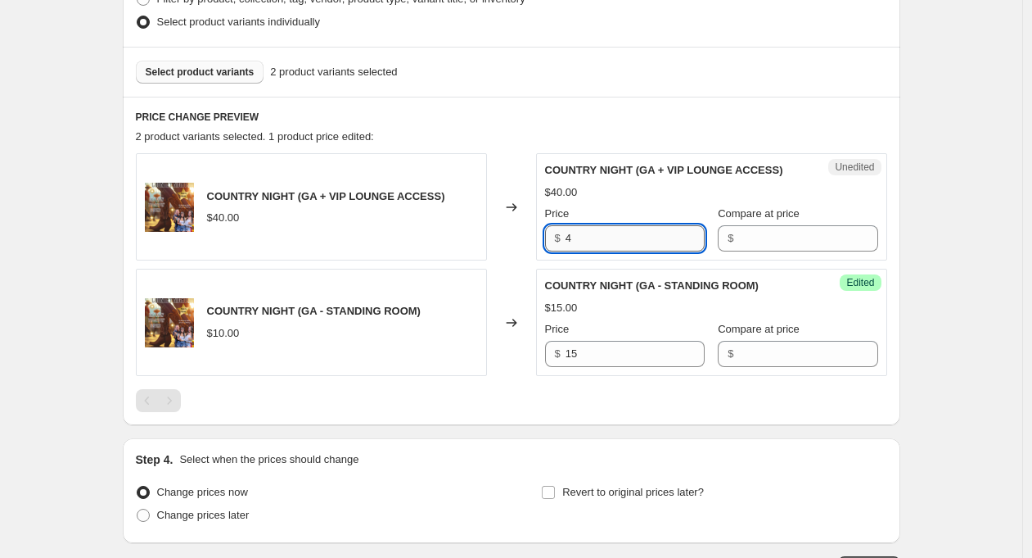
type input "40"
click at [670, 385] on div "COUNTRY NIGHT (GA + VIP LOUNGE ACCESS) $40.00 Changed to Unedited COUNTRY NIGHT…" at bounding box center [512, 282] width 752 height 259
click at [957, 400] on div "Create new price change job. This page is ready Create new price change job Dra…" at bounding box center [511, 115] width 1023 height 1127
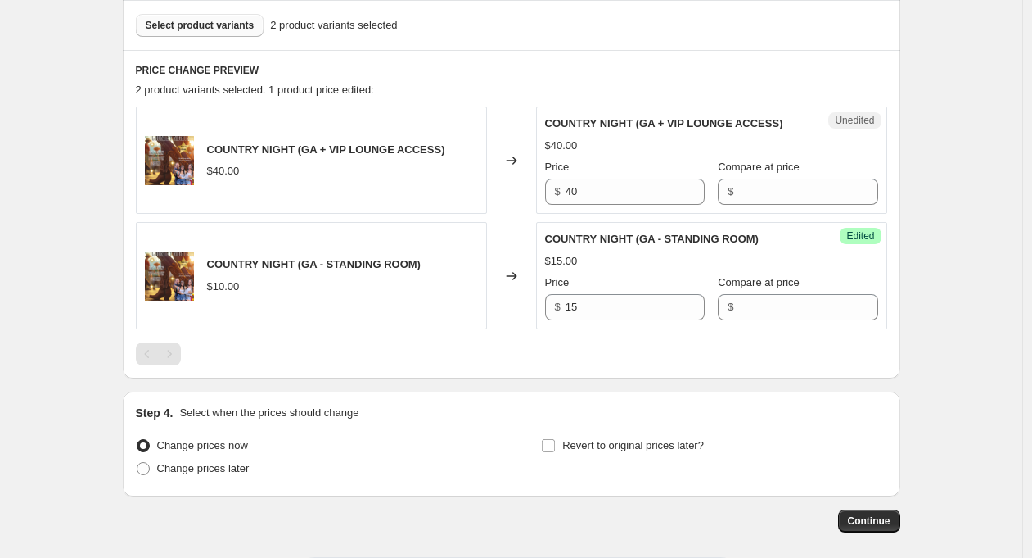
scroll to position [569, 0]
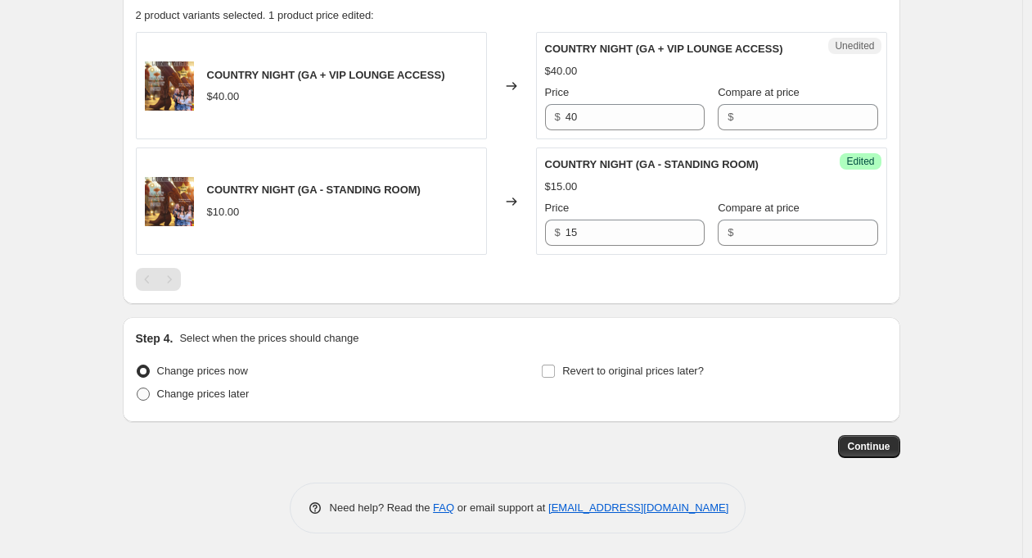
click at [226, 391] on span "Change prices later" at bounding box center [203, 393] width 93 height 12
click at [138, 388] on input "Change prices later" at bounding box center [137, 387] width 1 height 1
radio input "true"
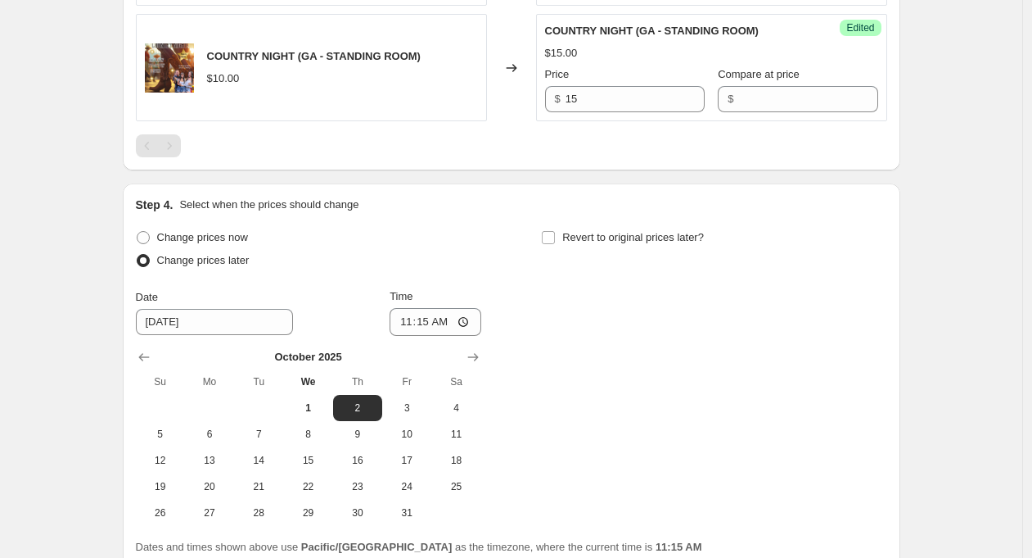
scroll to position [837, 0]
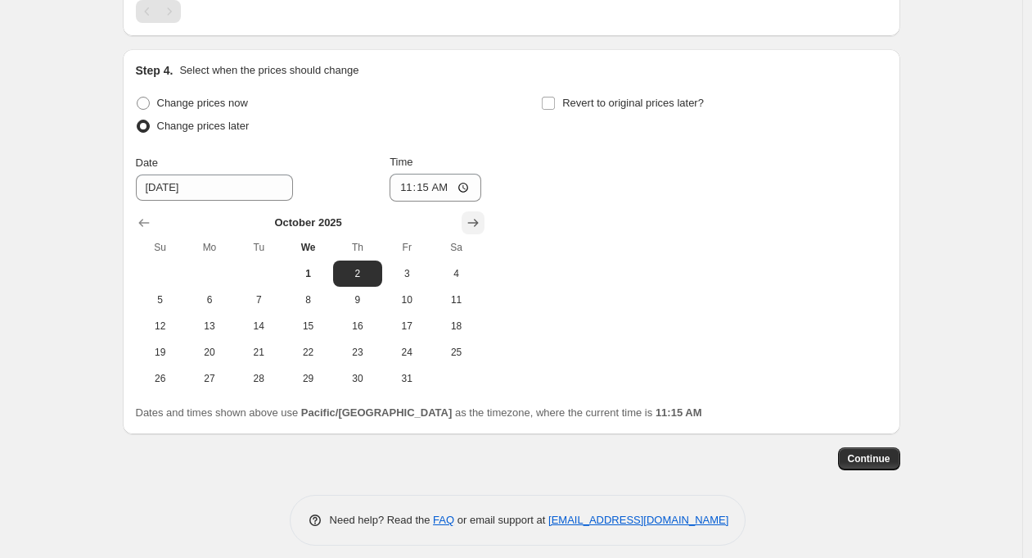
click at [478, 224] on icon "Show next month, November 2025" at bounding box center [472, 223] width 11 height 8
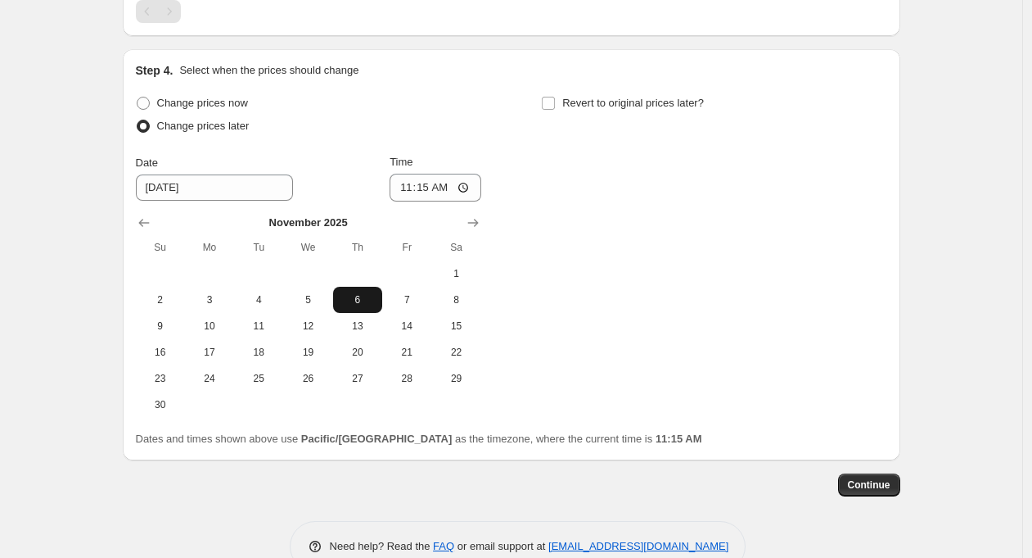
click at [368, 300] on span "6" at bounding box center [358, 299] width 36 height 13
type input "11/6/2025"
click at [428, 187] on input "11:15" at bounding box center [436, 188] width 92 height 28
click at [451, 187] on input "06:15" at bounding box center [436, 188] width 92 height 28
click at [471, 190] on input "06:00" at bounding box center [436, 188] width 92 height 28
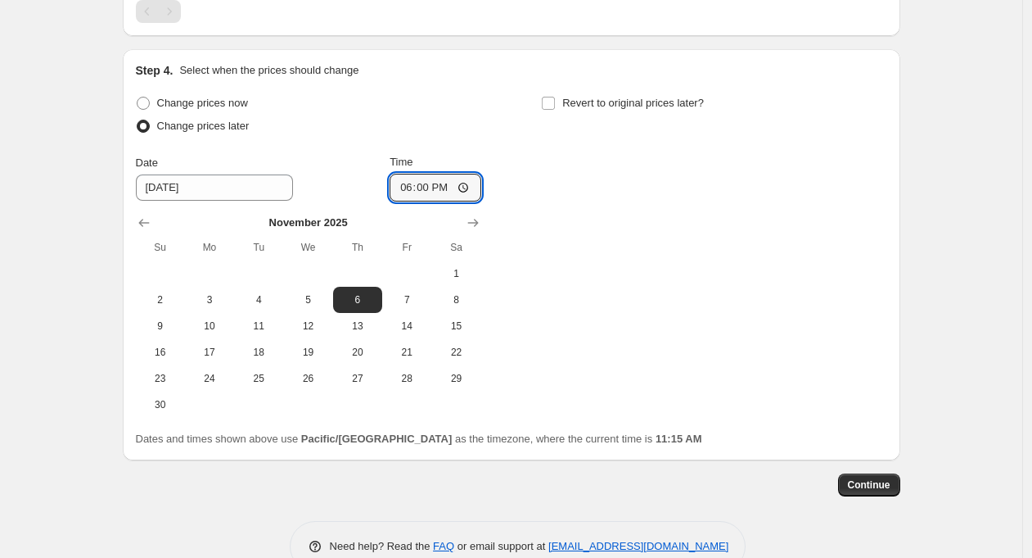
type input "18:00"
click at [613, 242] on div "Change prices now Change prices later Date 11/6/2025 Time 18:00 November 2025 S…" at bounding box center [512, 255] width 752 height 326
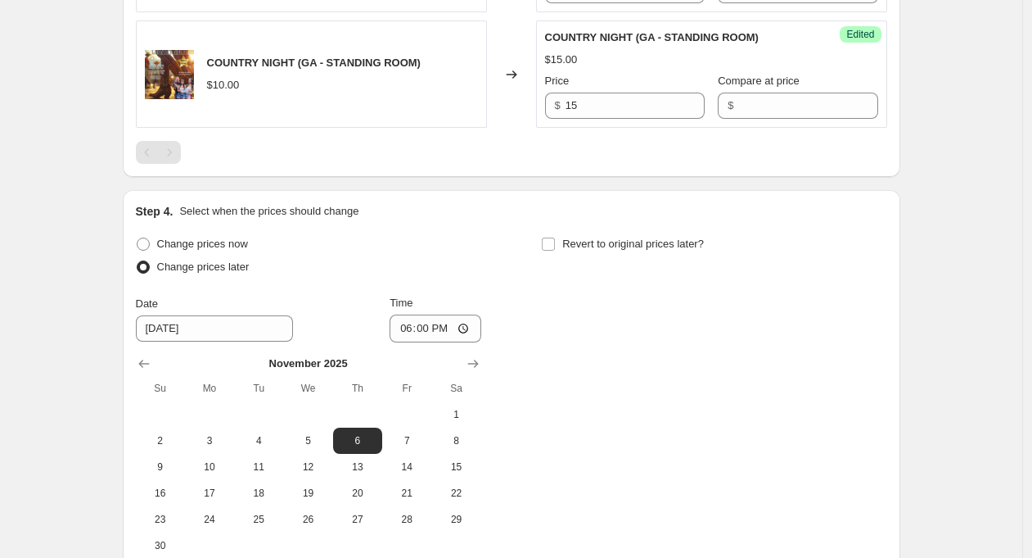
scroll to position [877, 0]
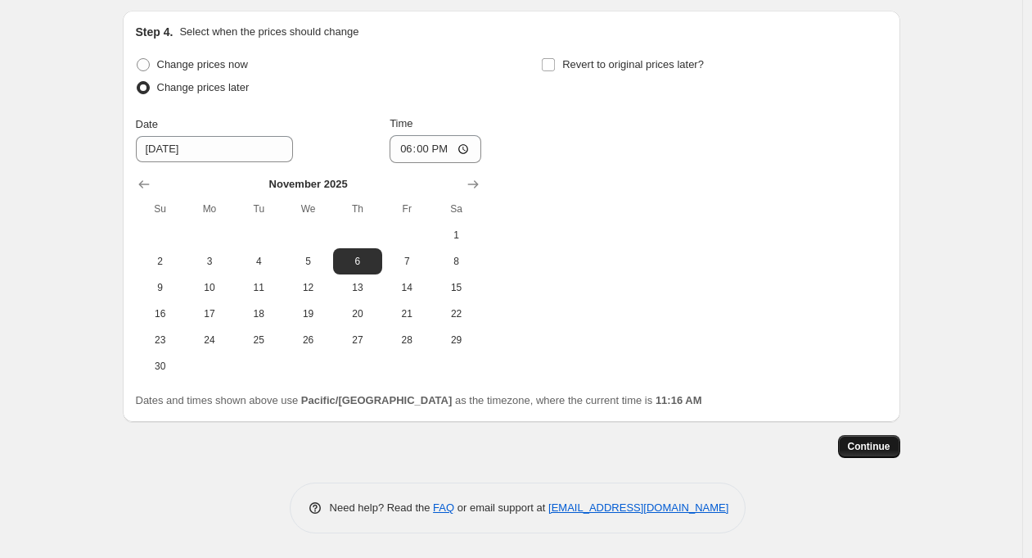
click at [881, 448] on span "Continue" at bounding box center [869, 446] width 43 height 13
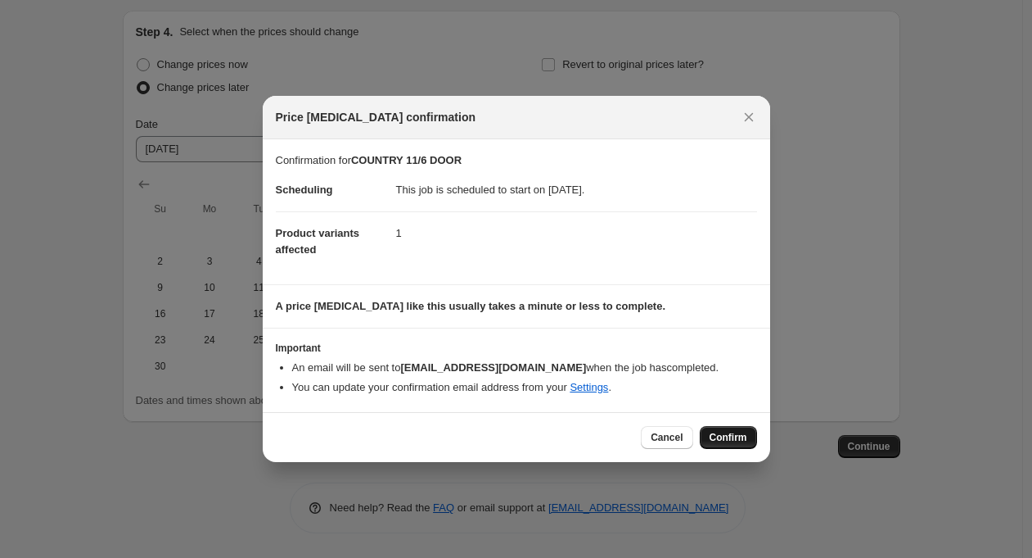
click at [726, 439] on span "Confirm" at bounding box center [729, 437] width 38 height 13
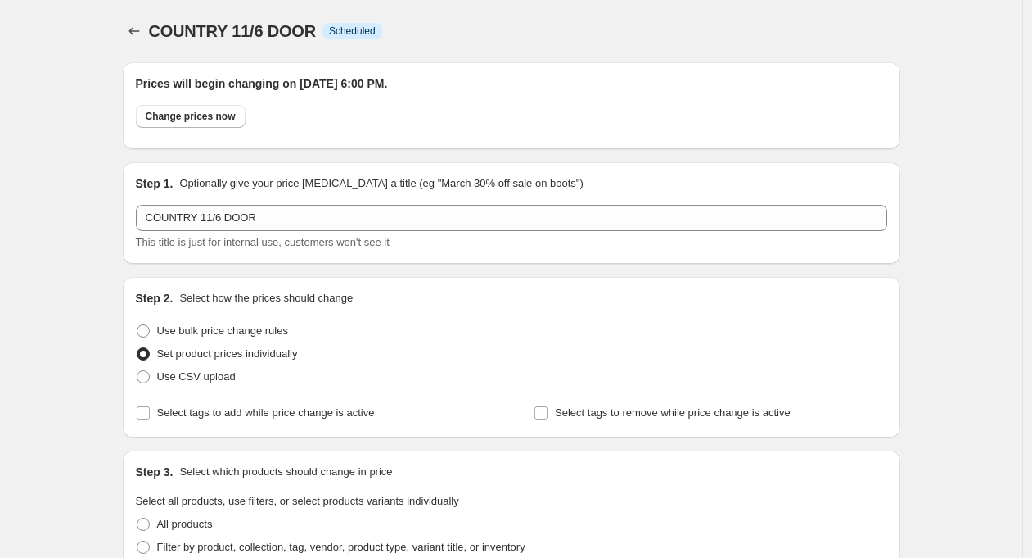
scroll to position [877, 0]
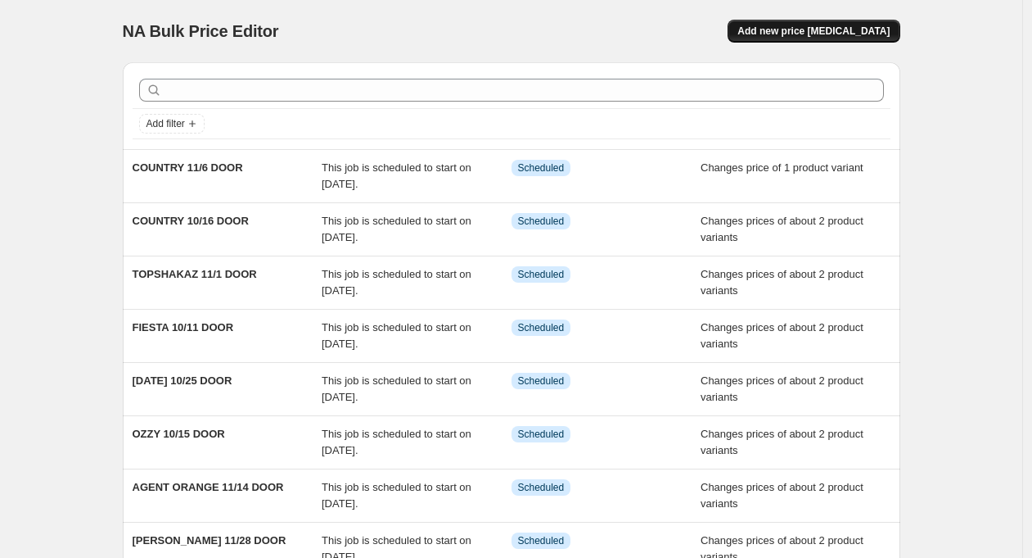
click at [842, 31] on span "Add new price [MEDICAL_DATA]" at bounding box center [814, 31] width 152 height 13
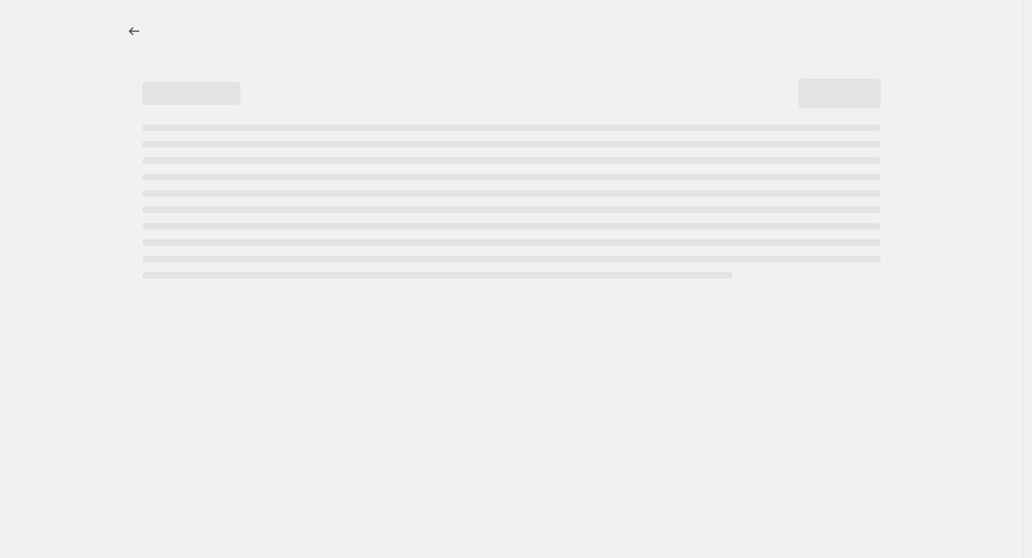
select select "percentage"
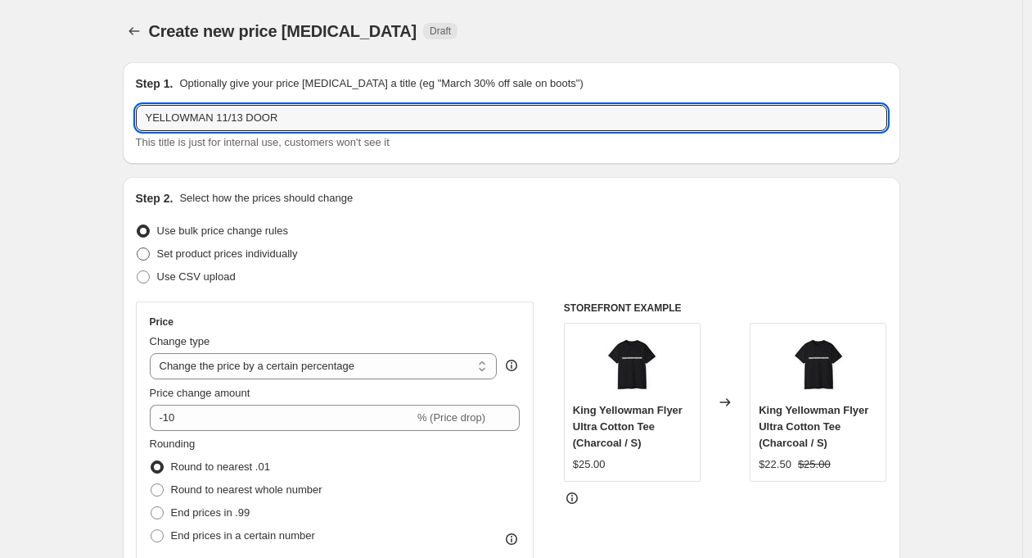
type input "YELLOWMAN 11/13 DOOR"
click at [243, 254] on span "Set product prices individually" at bounding box center [227, 253] width 141 height 12
click at [138, 248] on input "Set product prices individually" at bounding box center [137, 247] width 1 height 1
radio input "true"
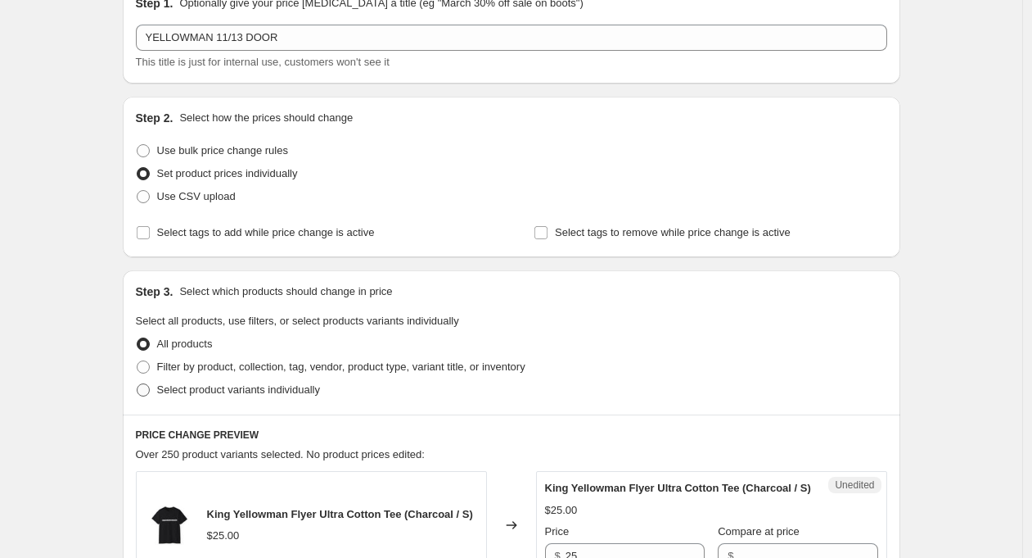
click at [282, 386] on span "Select product variants individually" at bounding box center [238, 389] width 163 height 12
click at [138, 384] on input "Select product variants individually" at bounding box center [137, 383] width 1 height 1
radio input "true"
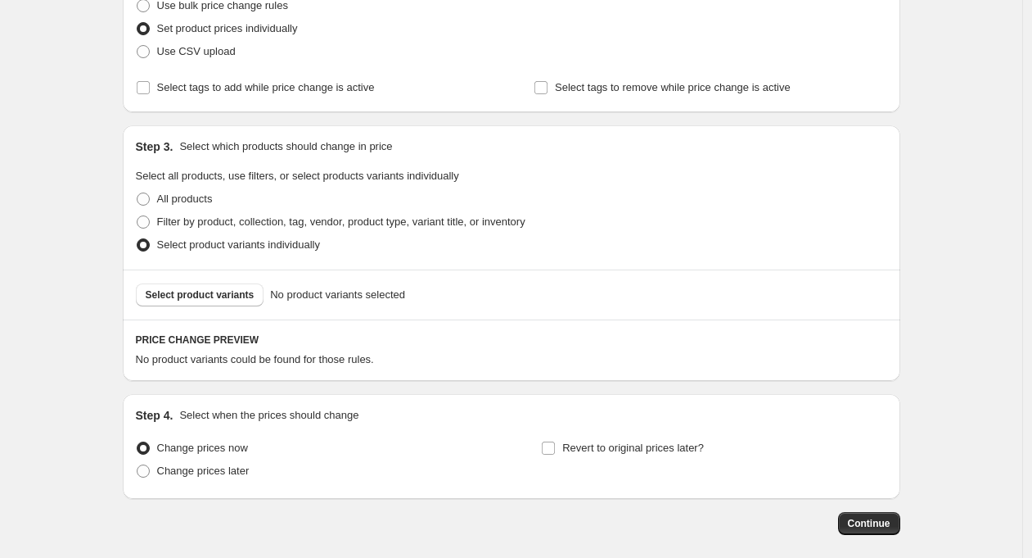
scroll to position [260, 0]
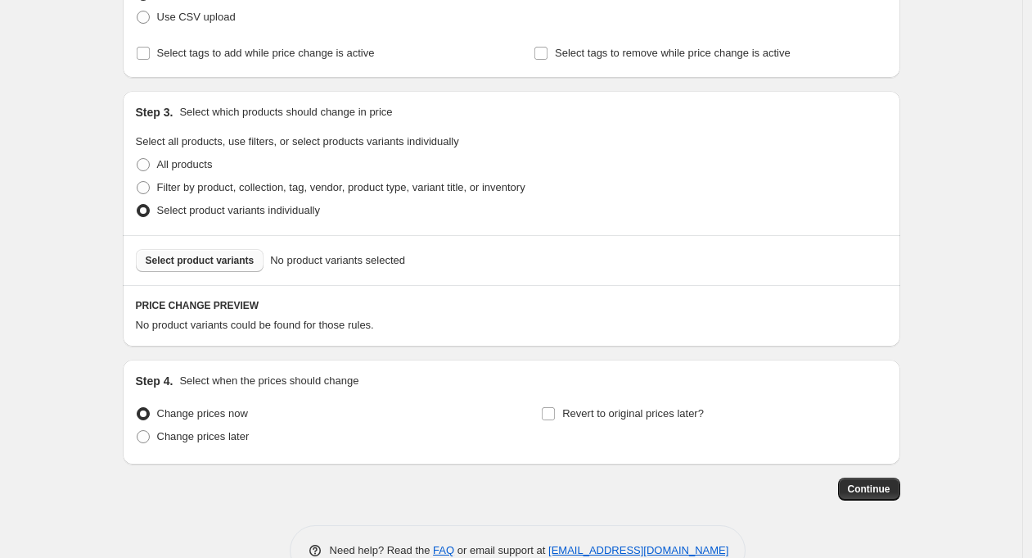
click at [216, 260] on span "Select product variants" at bounding box center [200, 260] width 109 height 13
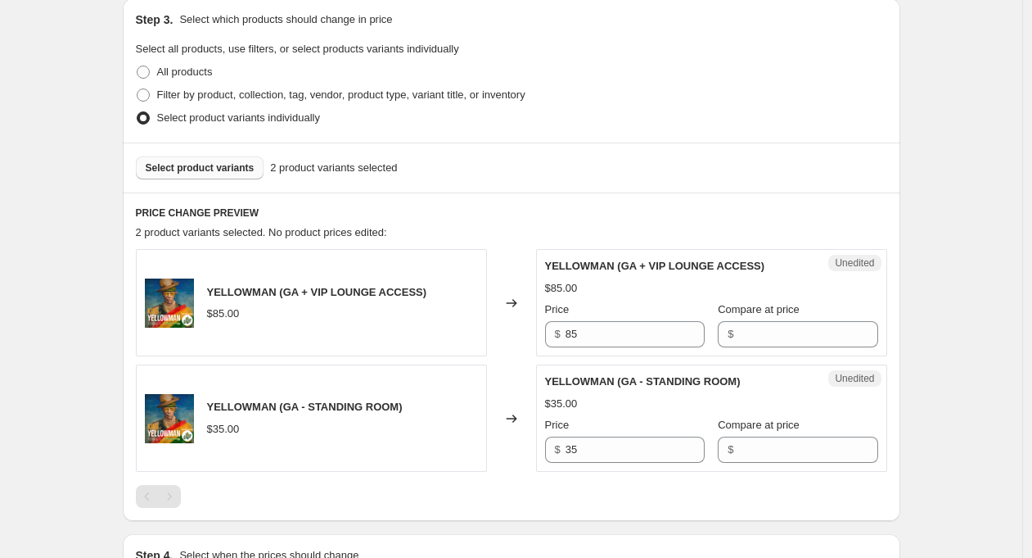
scroll to position [388, 0]
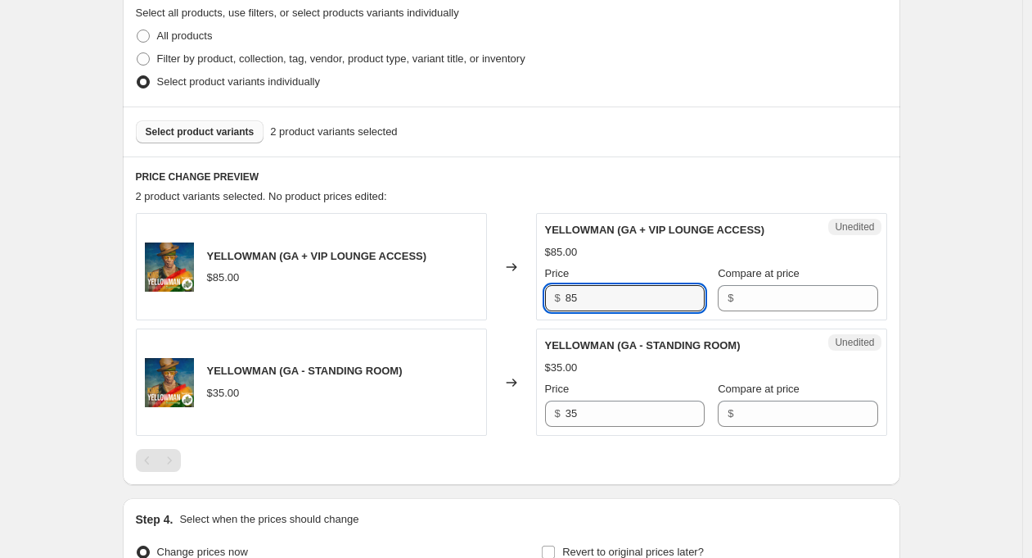
drag, startPoint x: 592, startPoint y: 301, endPoint x: 546, endPoint y: 296, distance: 46.1
click at [546, 296] on div "Unedited YELLOWMAN (GA + VIP LOUNGE ACCESS) $85.00 Price $ 85 Compare at price $" at bounding box center [711, 266] width 351 height 107
type input "90"
drag, startPoint x: 590, startPoint y: 413, endPoint x: 555, endPoint y: 409, distance: 35.4
click at [555, 409] on div "$ 35" at bounding box center [625, 413] width 160 height 26
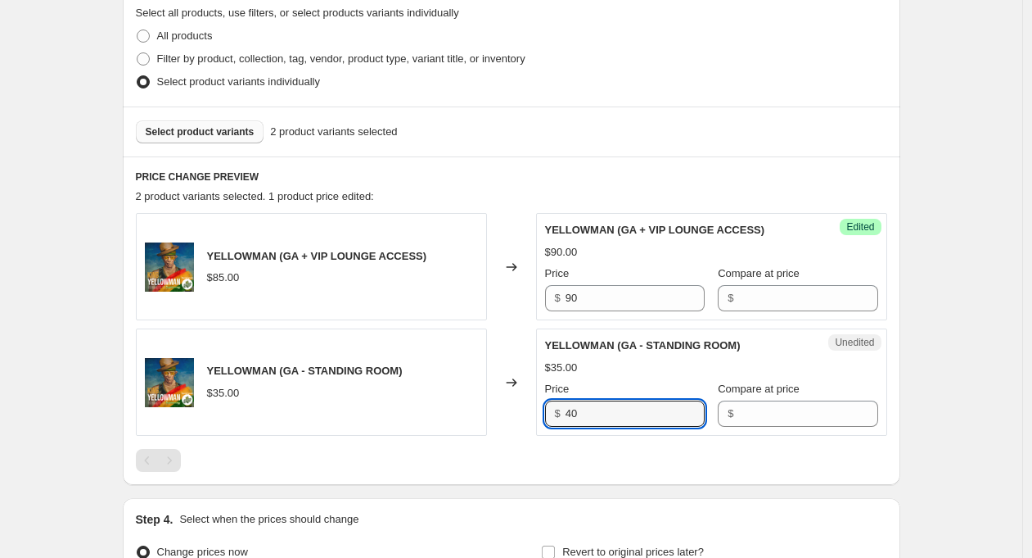
type input "40"
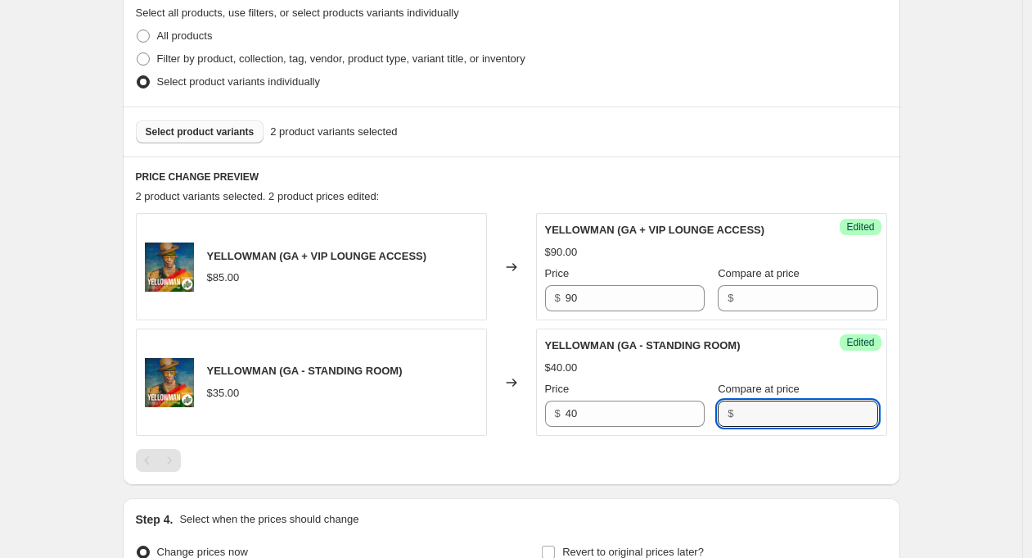
click at [985, 440] on div "Create new price change job. This page is ready Create new price change job Dra…" at bounding box center [511, 175] width 1023 height 1127
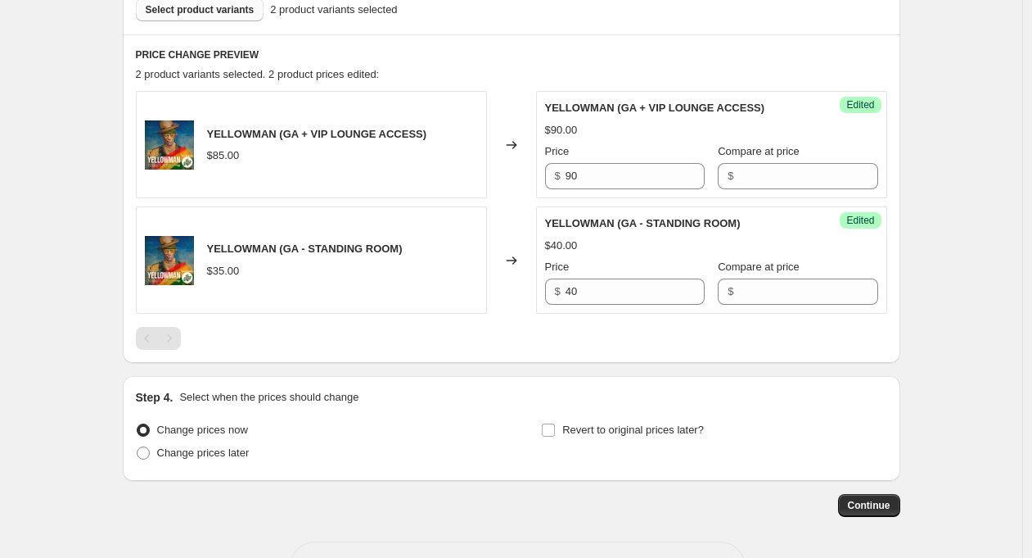
scroll to position [513, 0]
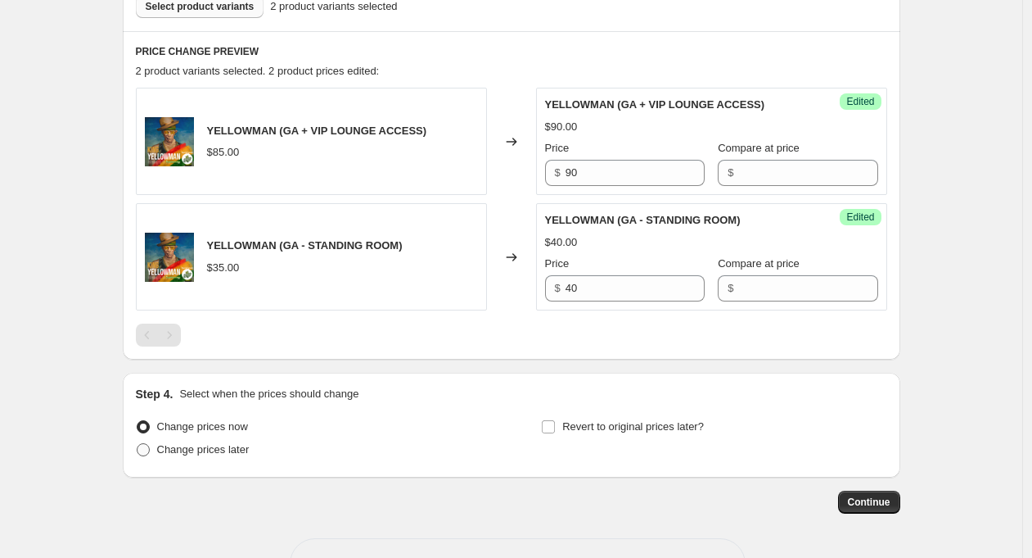
click at [219, 443] on span "Change prices later" at bounding box center [203, 449] width 93 height 12
click at [138, 443] on input "Change prices later" at bounding box center [137, 443] width 1 height 1
radio input "true"
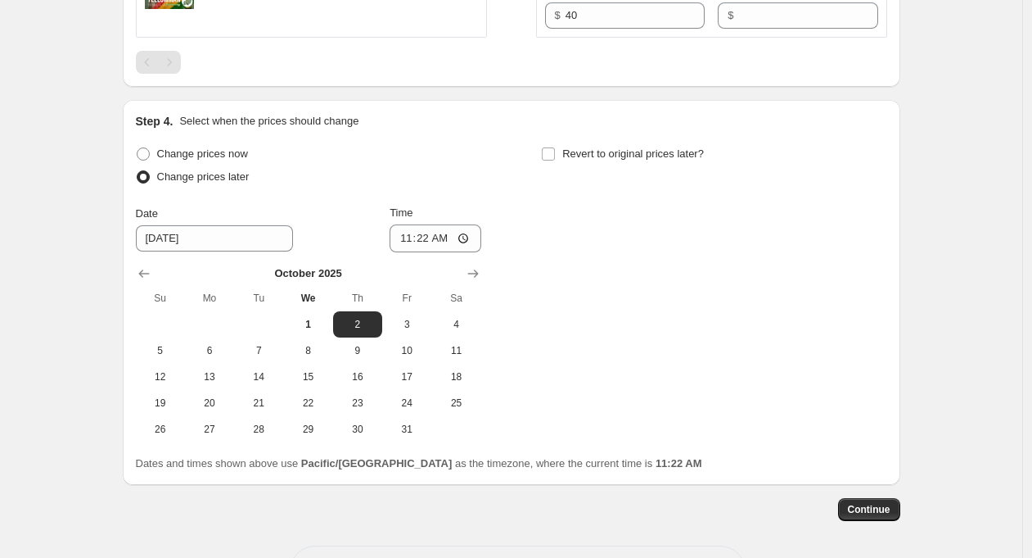
scroll to position [789, 0]
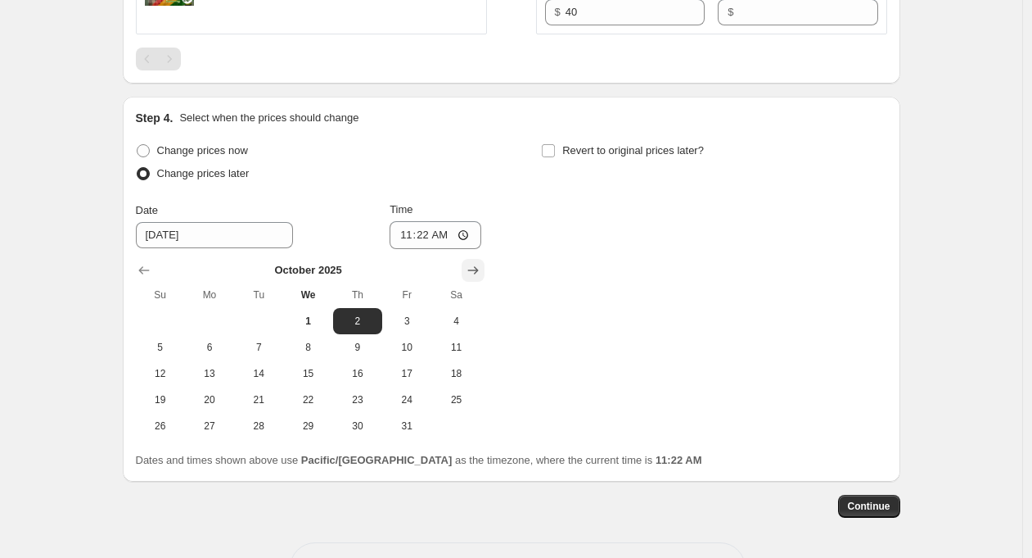
click at [478, 272] on icon "Show next month, November 2025" at bounding box center [472, 270] width 11 height 8
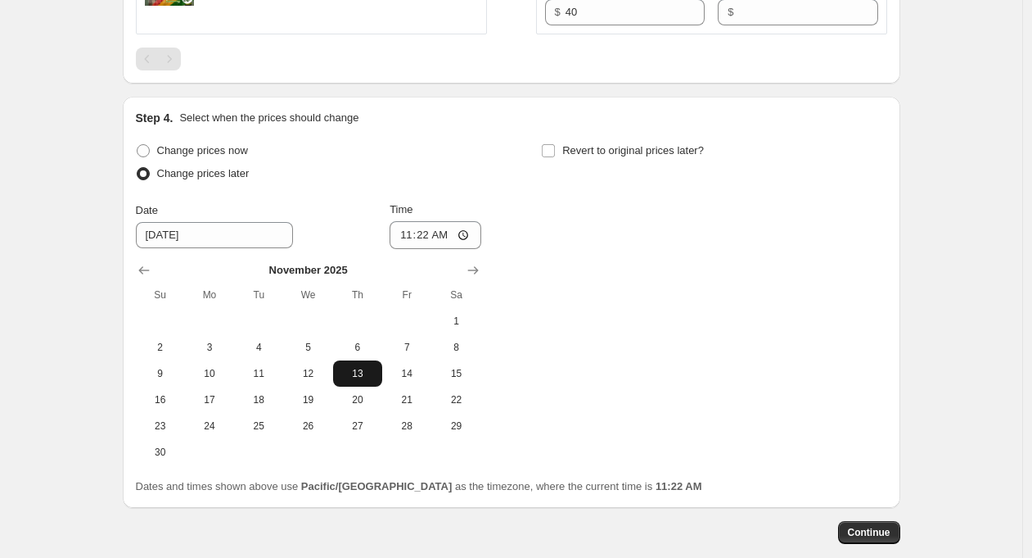
click at [364, 371] on span "13" at bounding box center [358, 373] width 36 height 13
type input "11/13/2025"
click at [427, 235] on input "11:22" at bounding box center [436, 235] width 92 height 28
click at [449, 240] on input "06:22" at bounding box center [436, 235] width 92 height 28
click at [470, 234] on input "06:00" at bounding box center [436, 235] width 92 height 28
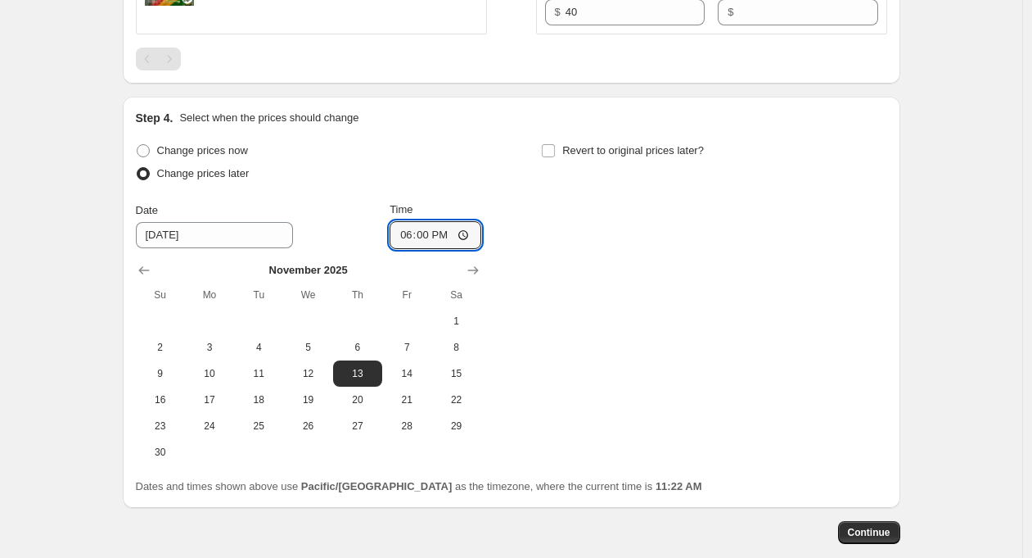
type input "18:00"
click at [755, 351] on div "Change prices now Change prices later Date 11/13/2025 Time 18:00 November 2025 …" at bounding box center [512, 302] width 752 height 326
click at [874, 542] on button "Continue" at bounding box center [869, 532] width 62 height 23
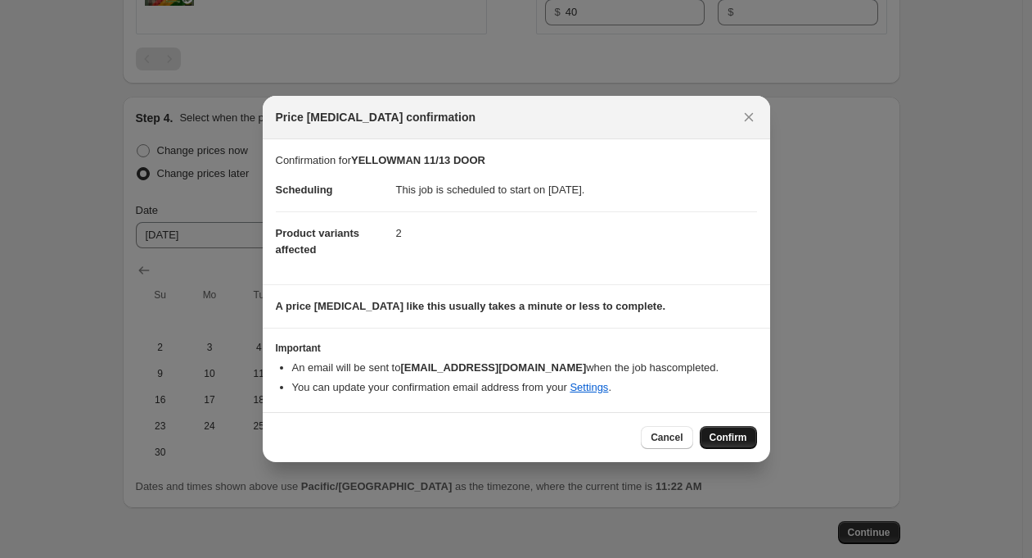
click at [716, 438] on span "Confirm" at bounding box center [729, 437] width 38 height 13
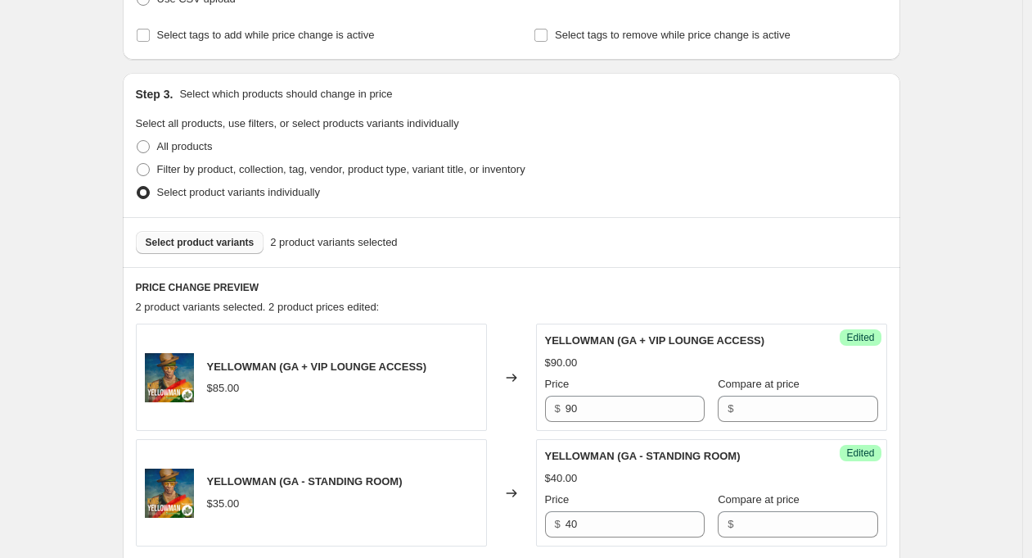
scroll to position [93, 0]
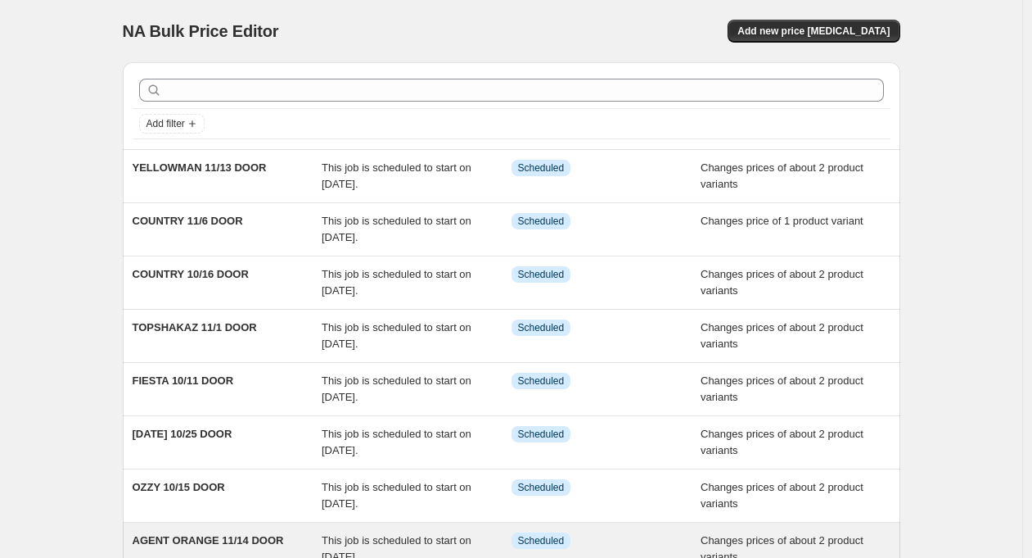
scroll to position [218, 0]
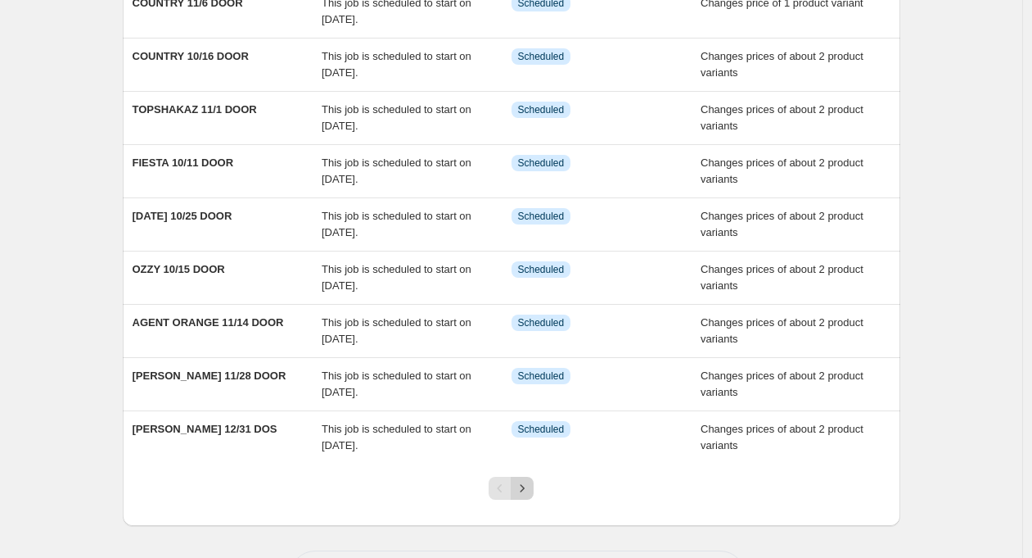
click at [526, 486] on icon "Next" at bounding box center [522, 488] width 16 height 16
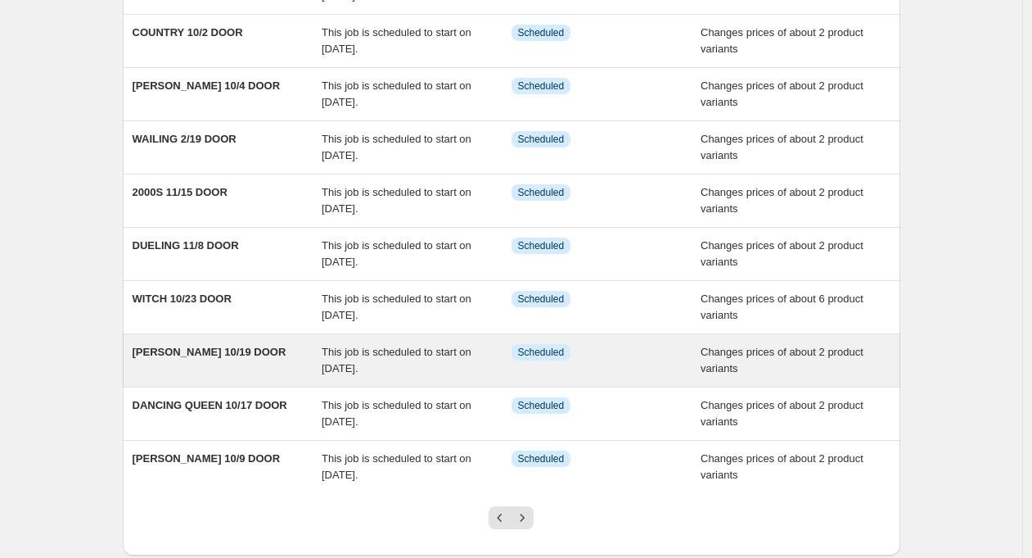
scroll to position [221, 0]
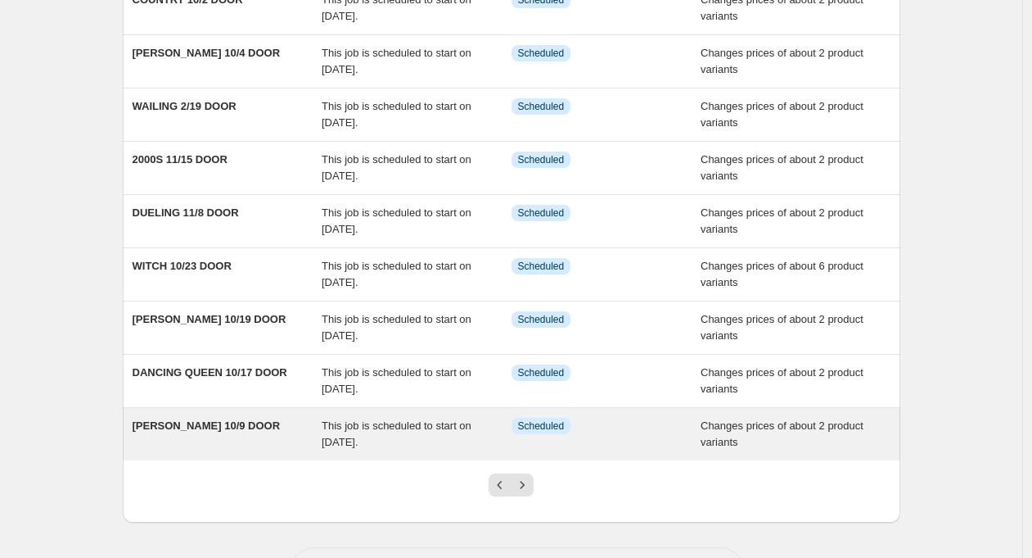
click at [229, 428] on span "WAYLON 10/9 DOOR" at bounding box center [207, 425] width 148 height 12
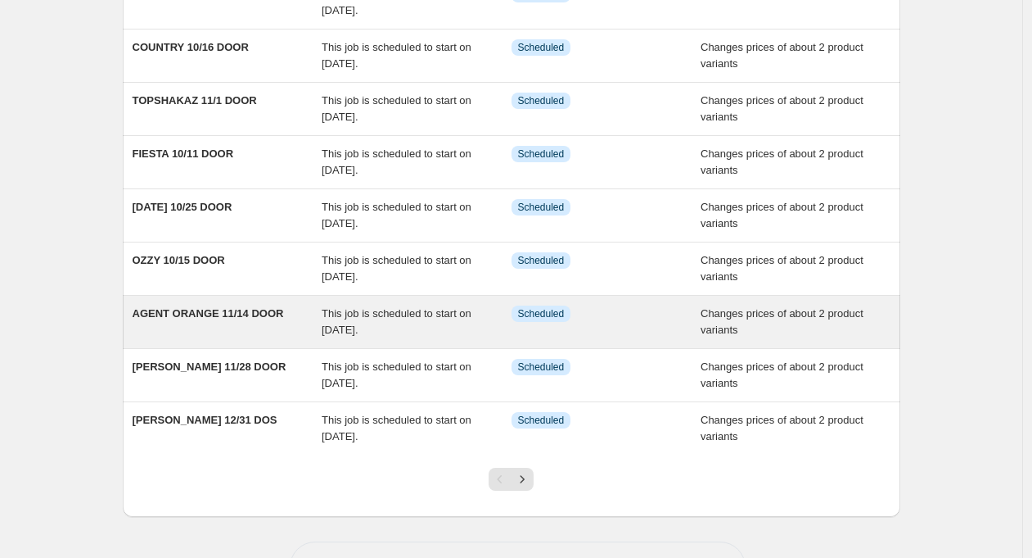
scroll to position [273, 0]
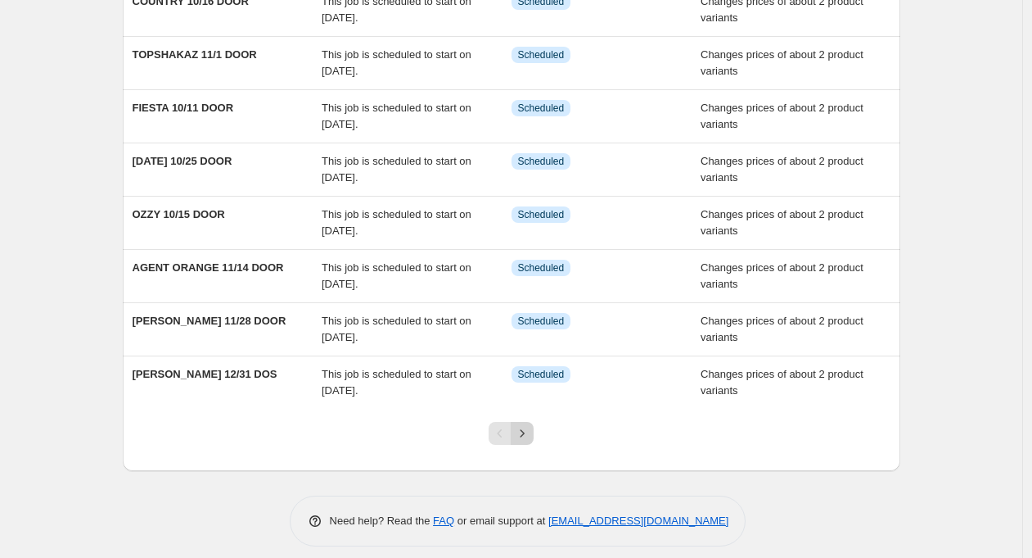
click at [527, 430] on icon "Next" at bounding box center [522, 433] width 16 height 16
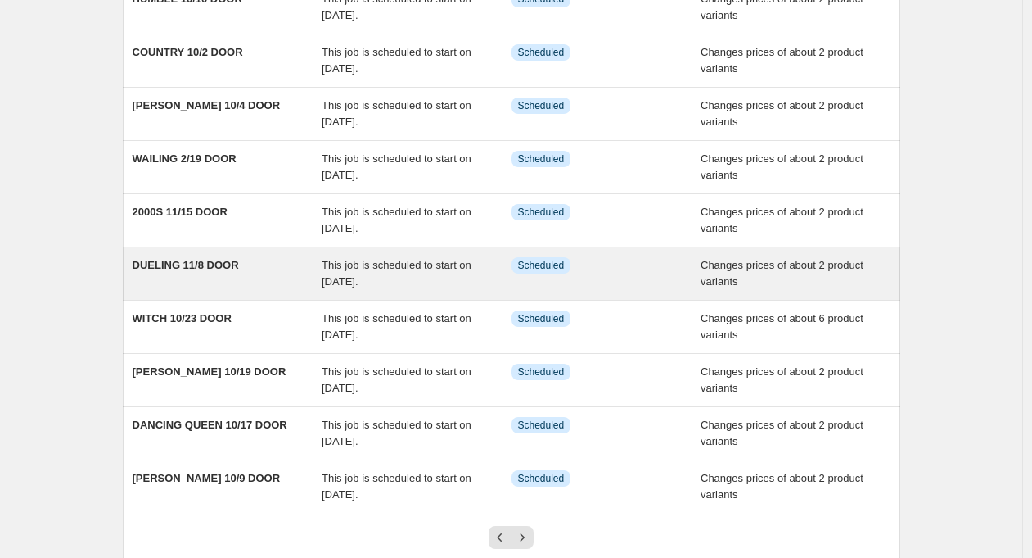
scroll to position [219, 0]
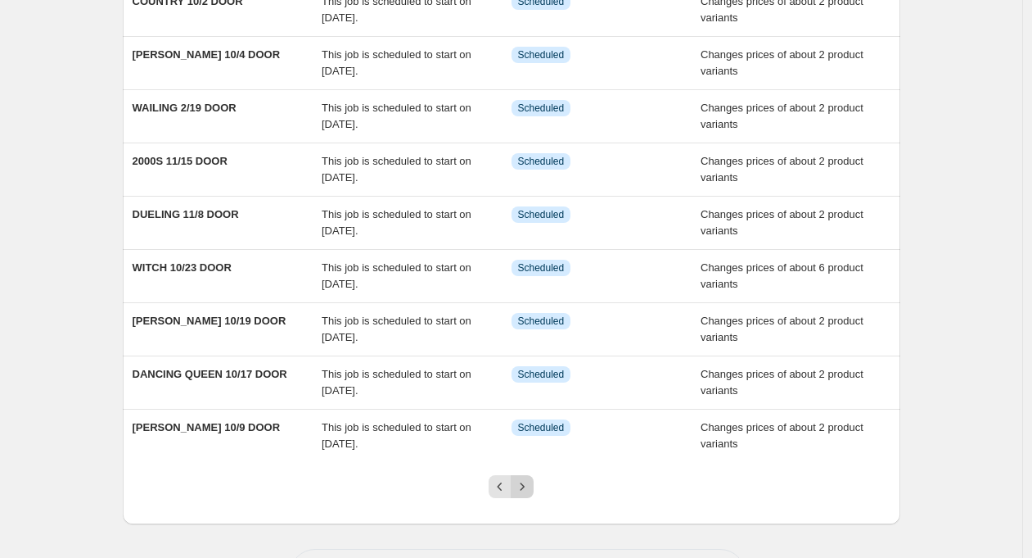
click at [531, 485] on icon "Next" at bounding box center [522, 486] width 16 height 16
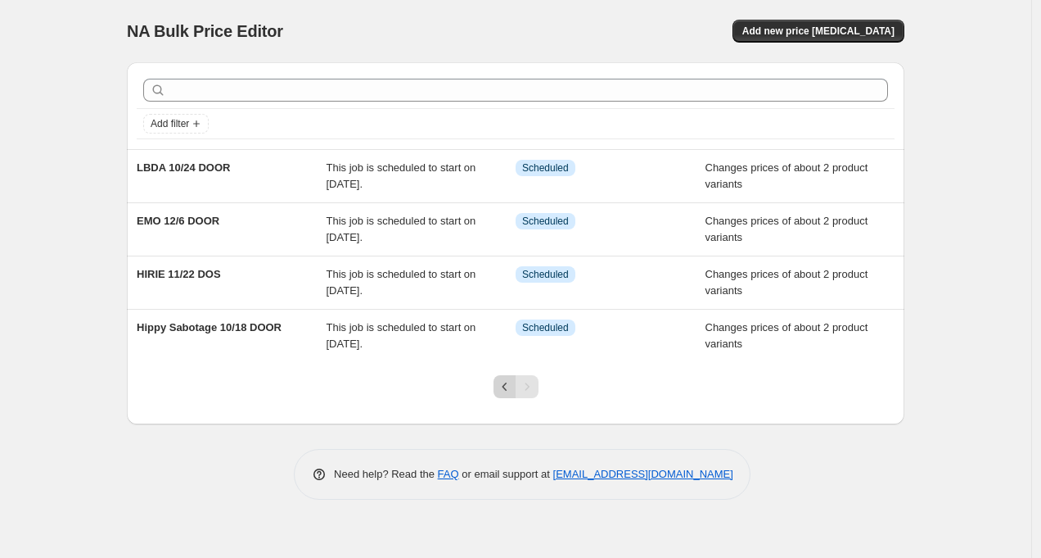
click at [503, 389] on icon "Previous" at bounding box center [505, 386] width 16 height 16
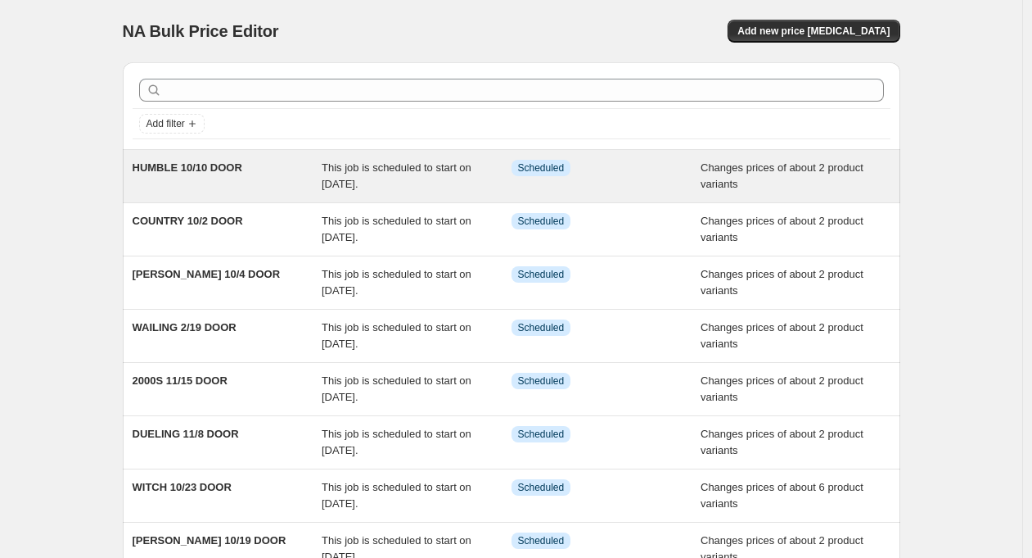
click at [188, 167] on span "HUMBLE 10/10 DOOR" at bounding box center [188, 167] width 110 height 12
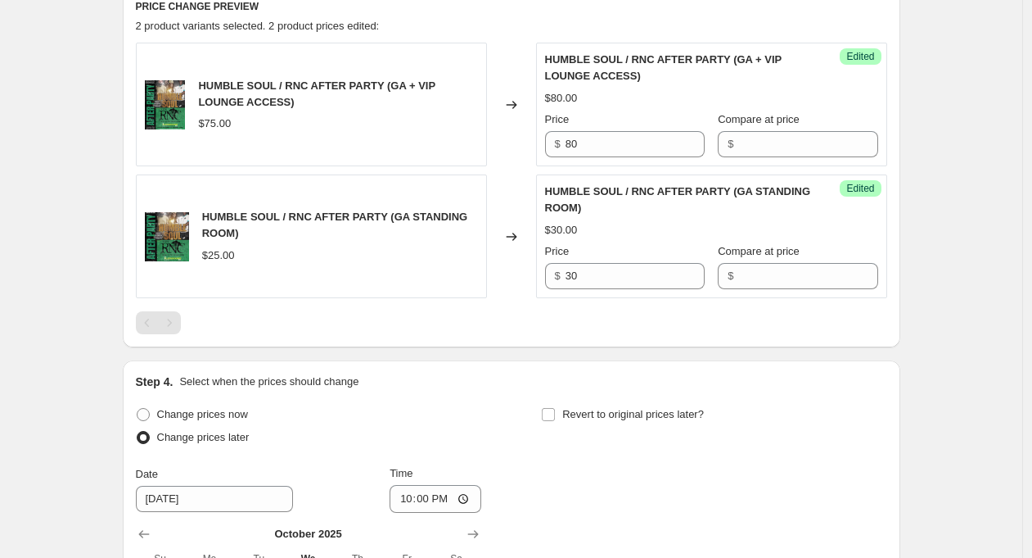
scroll to position [361, 0]
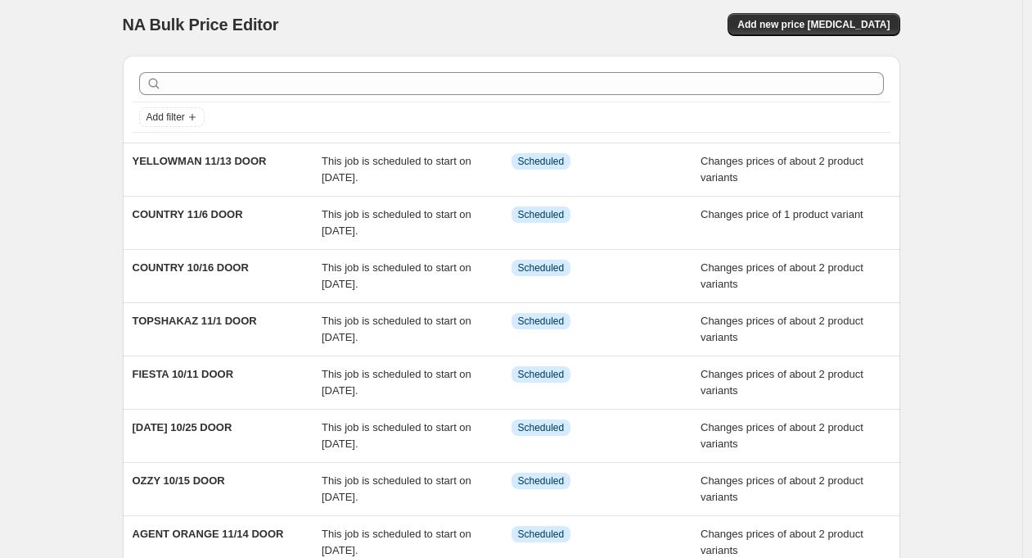
scroll to position [10, 0]
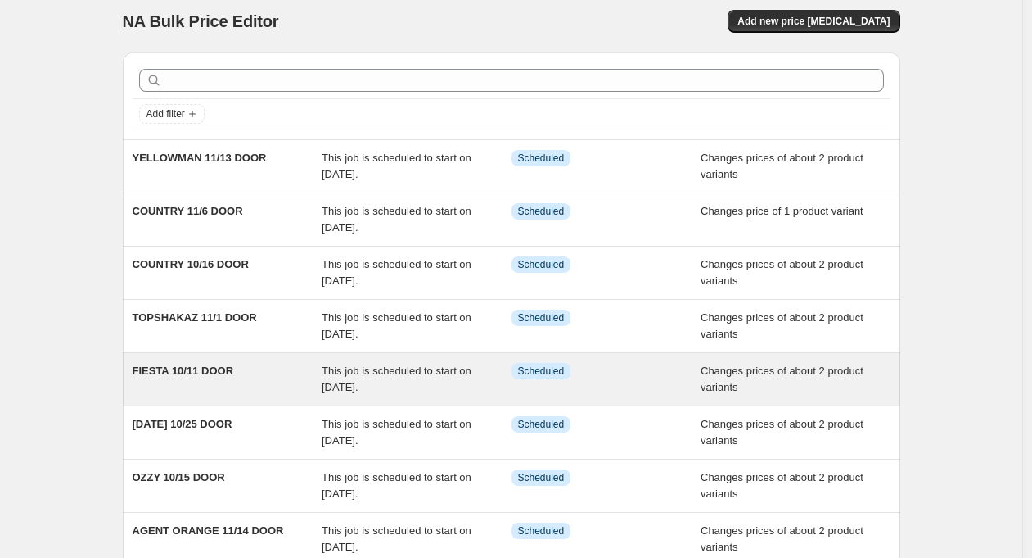
click at [218, 370] on span "FIESTA 10/11 DOOR" at bounding box center [184, 370] width 102 height 12
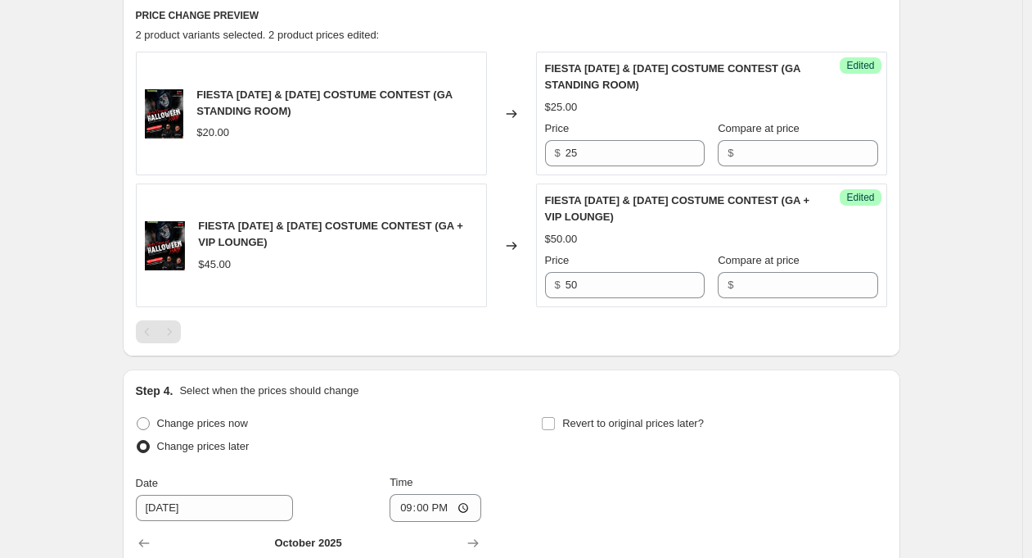
scroll to position [311, 0]
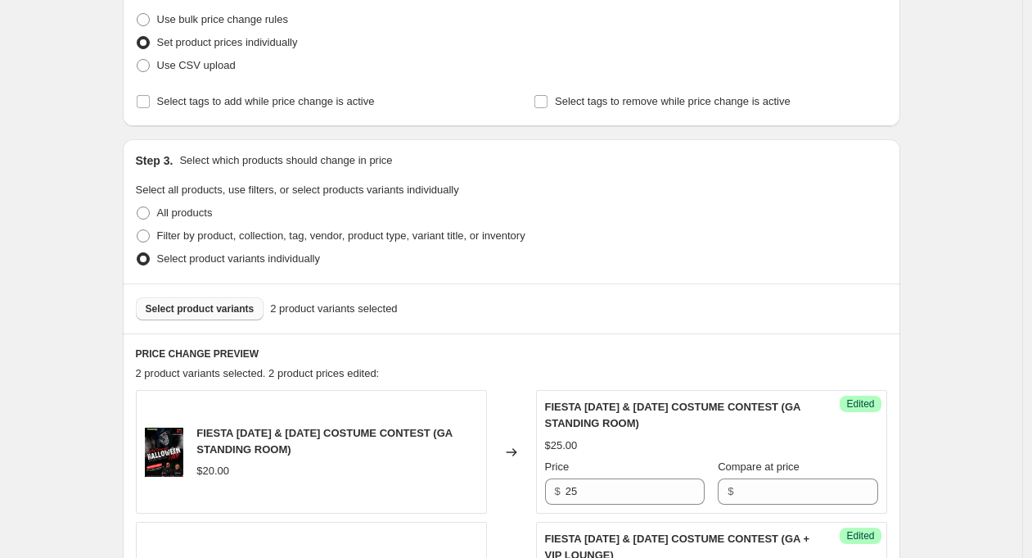
click at [211, 309] on span "Select product variants" at bounding box center [200, 308] width 109 height 13
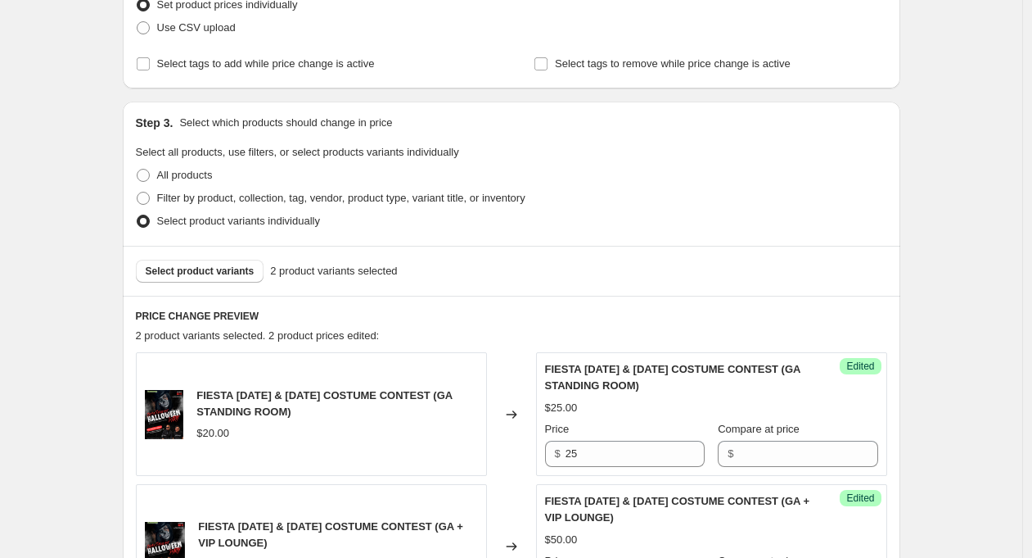
scroll to position [563, 0]
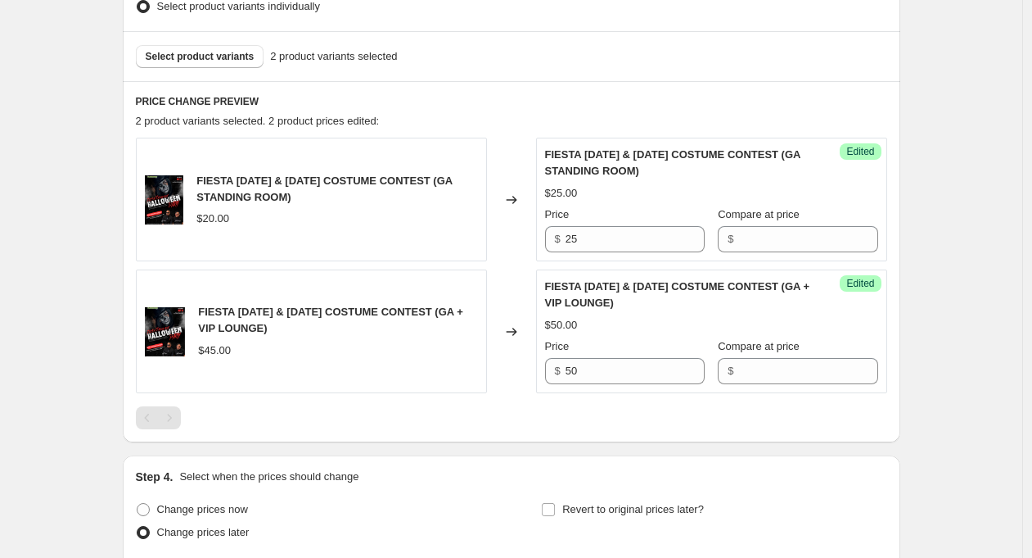
click at [339, 58] on span "2 product variants selected" at bounding box center [333, 56] width 127 height 16
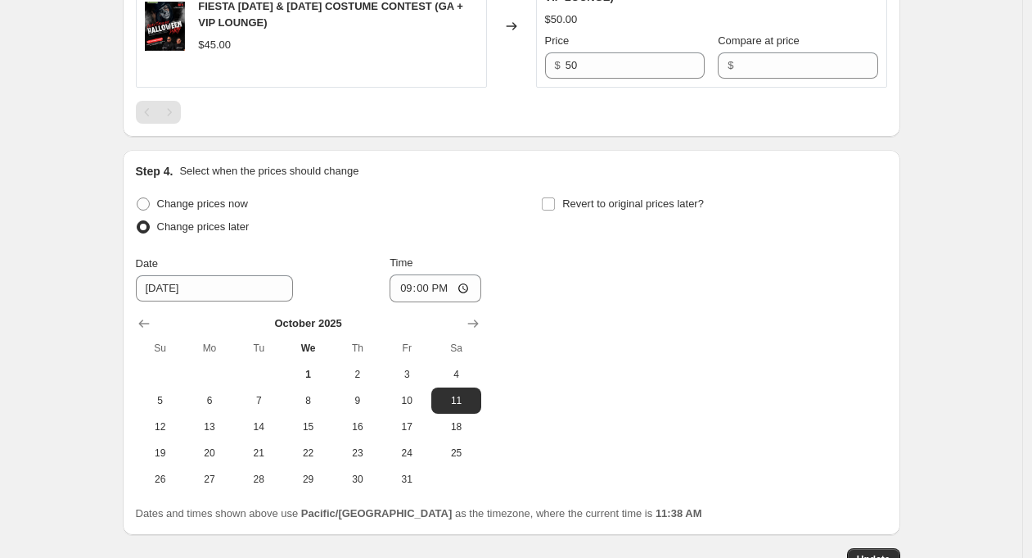
scroll to position [936, 0]
